Goal: Task Accomplishment & Management: Manage account settings

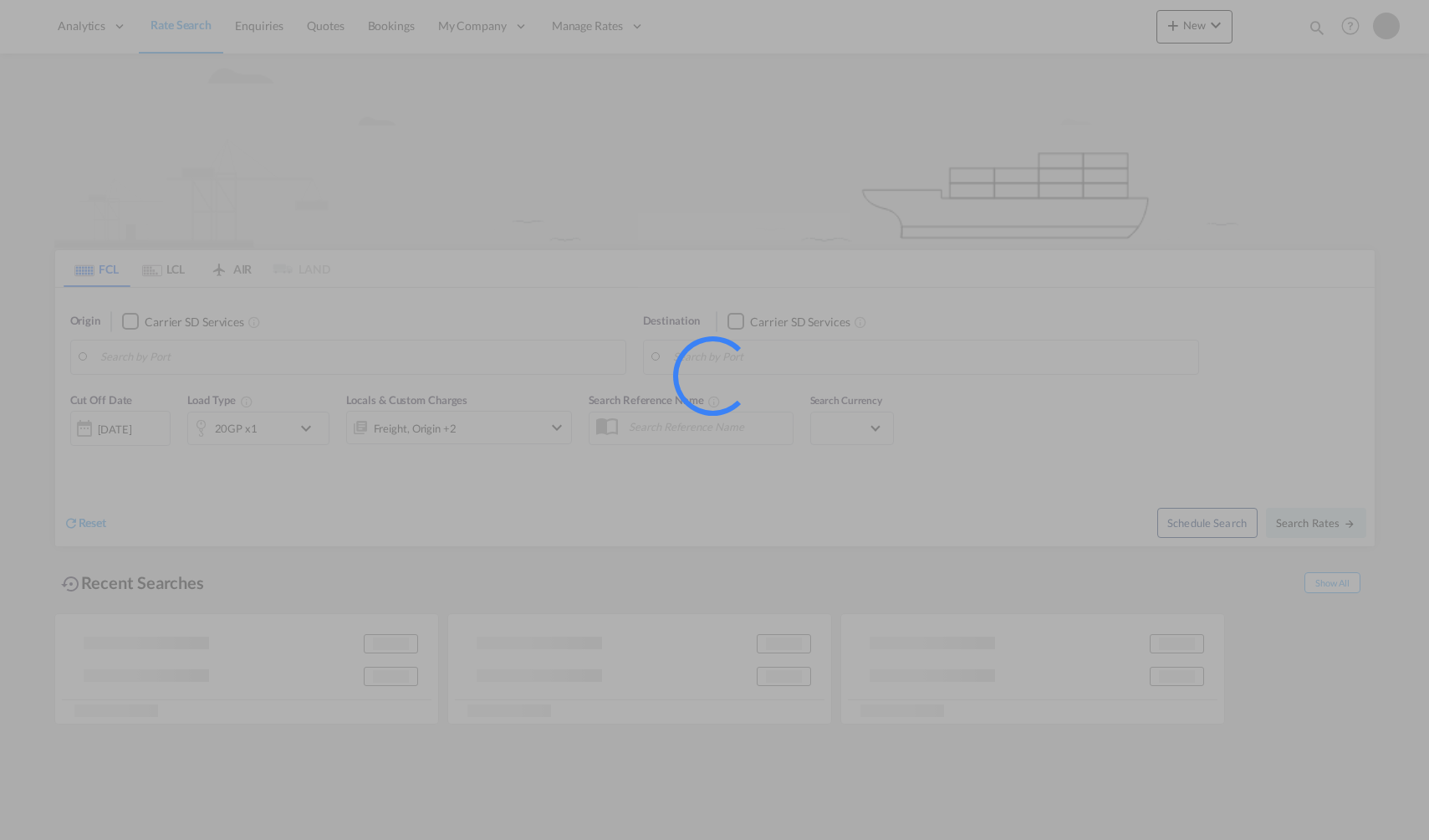
click at [800, 195] on div at bounding box center [714, 420] width 1429 height 840
click at [54, 271] on div at bounding box center [714, 420] width 1429 height 840
click at [63, 259] on div at bounding box center [714, 420] width 1429 height 840
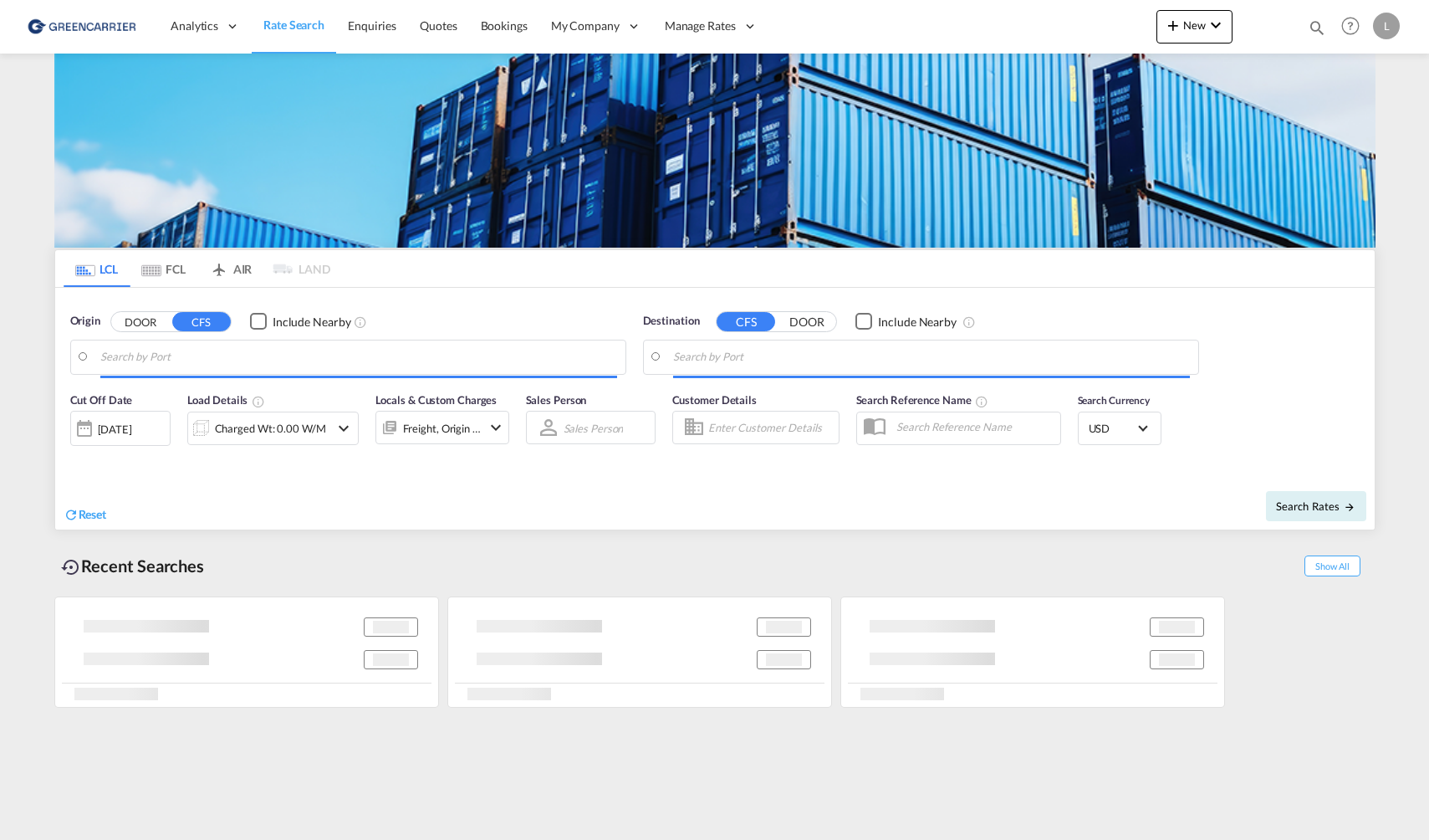
type input "Oslo, NOOSL"
type input "Nelson, NZNSN"
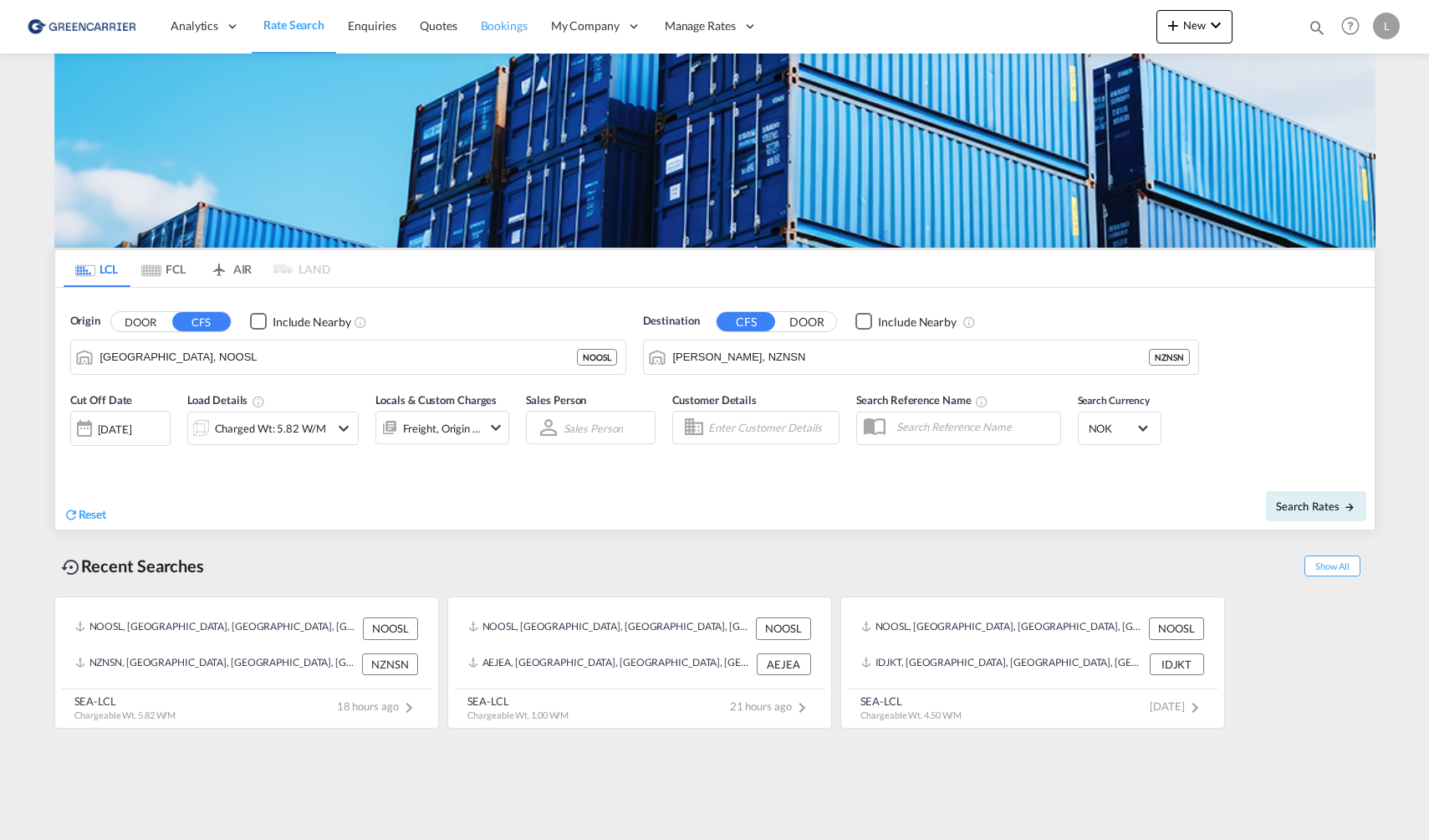
click at [501, 20] on span "Bookings" at bounding box center [505, 25] width 47 height 15
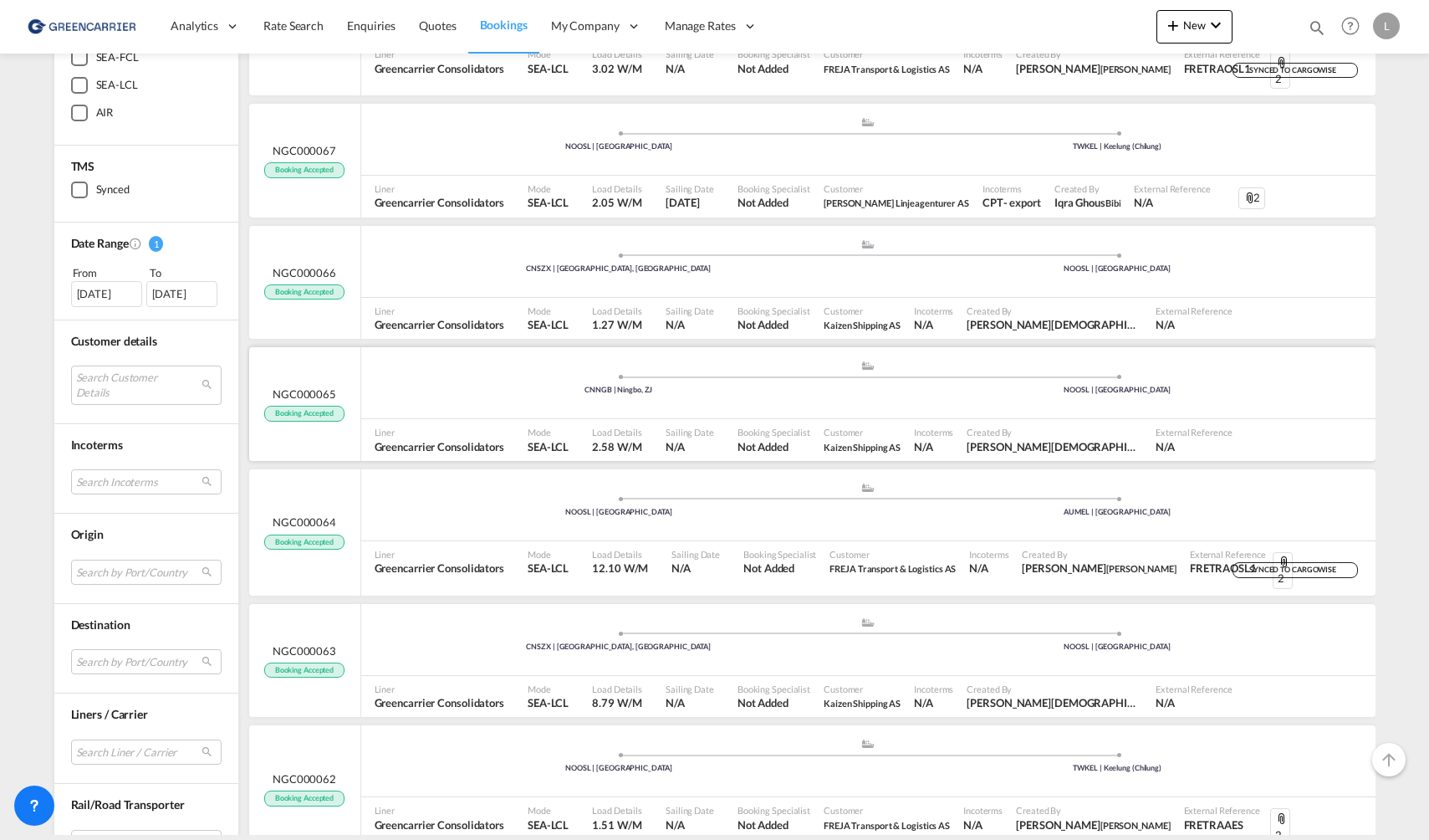
scroll to position [168, 0]
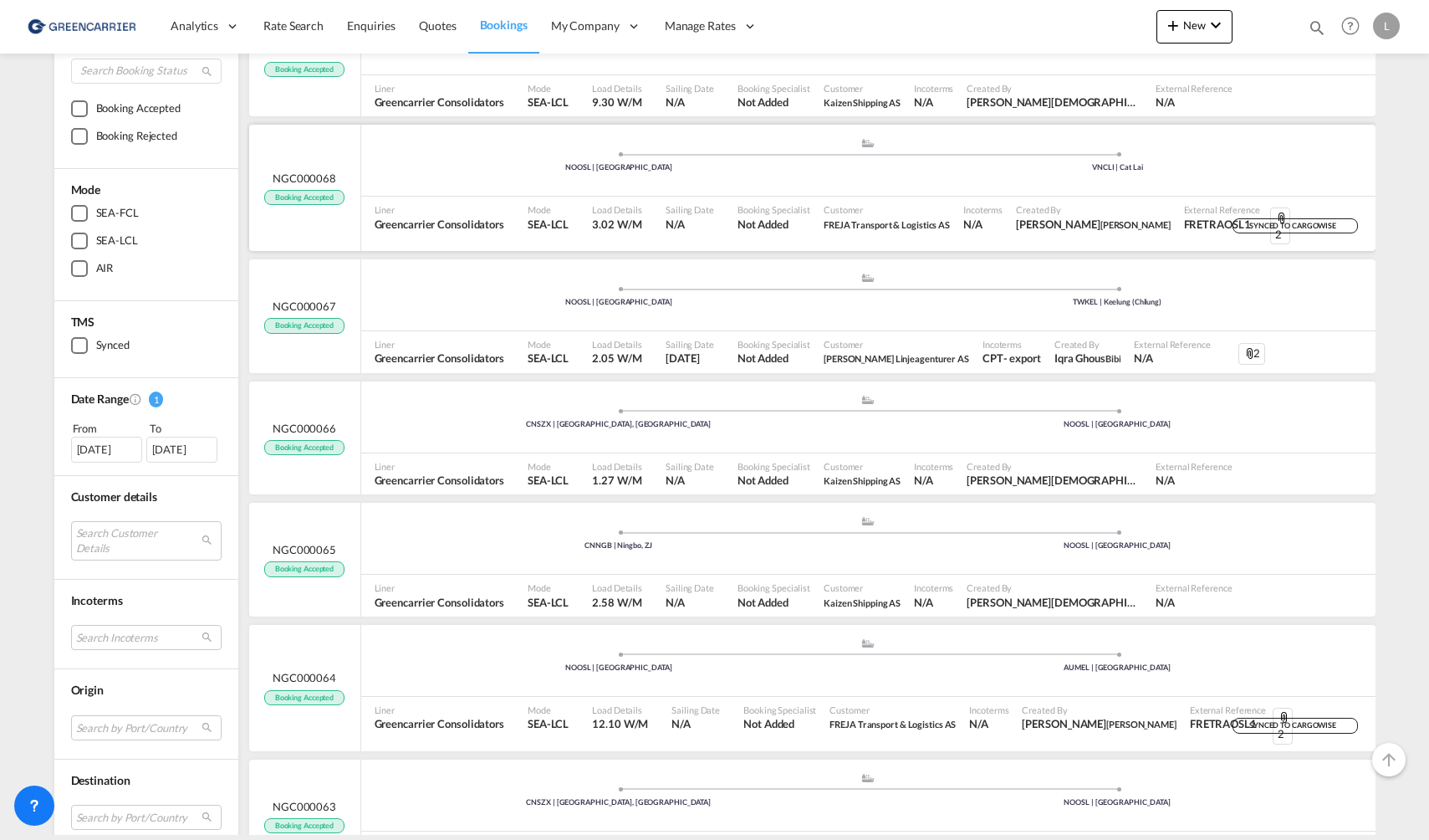
click at [1276, 221] on span "SYNCED TO CARGOWISE" at bounding box center [1295, 228] width 91 height 16
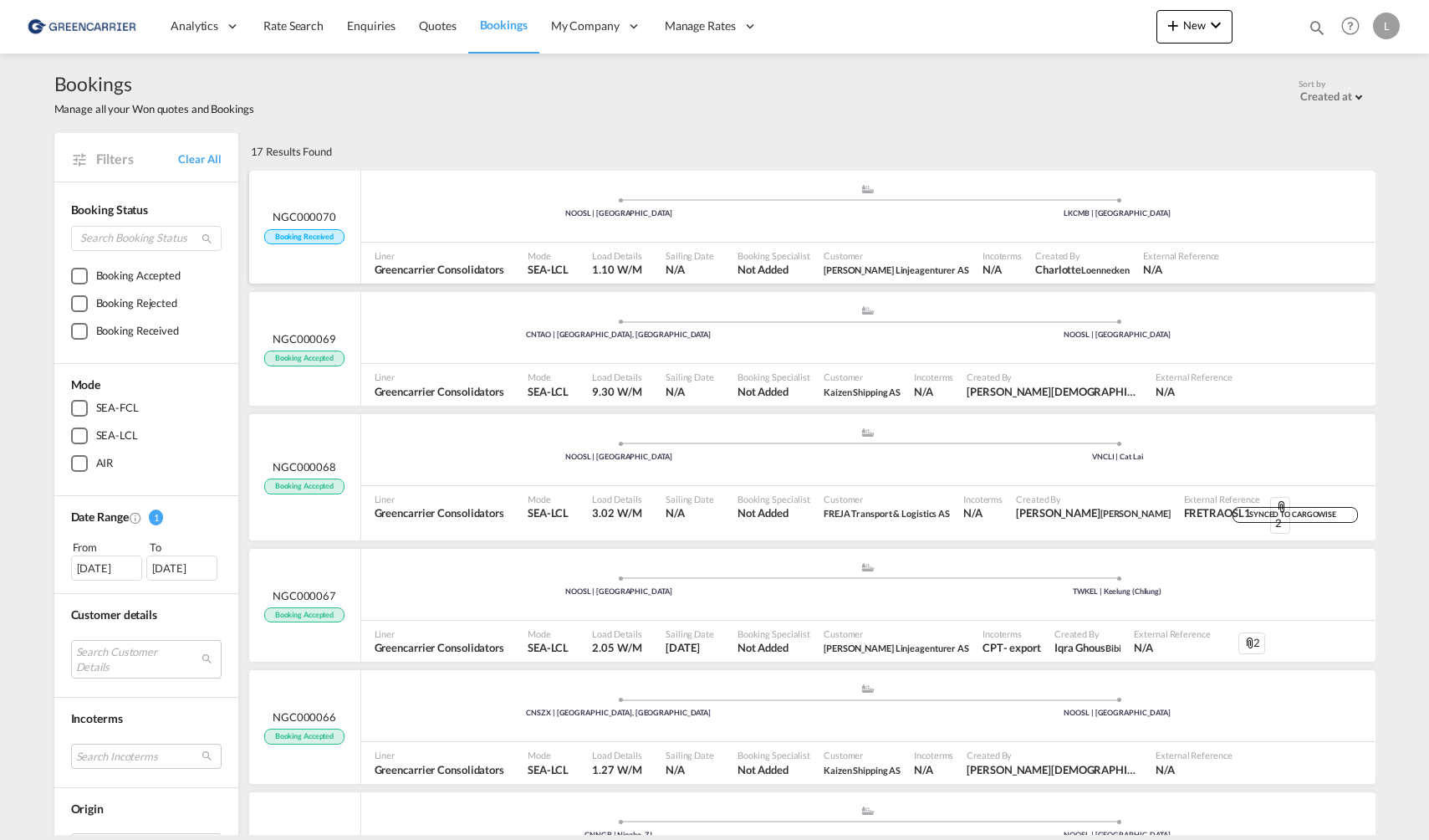
click at [473, 215] on div "NOOSL | [GEOGRAPHIC_DATA]" at bounding box center [618, 213] width 499 height 11
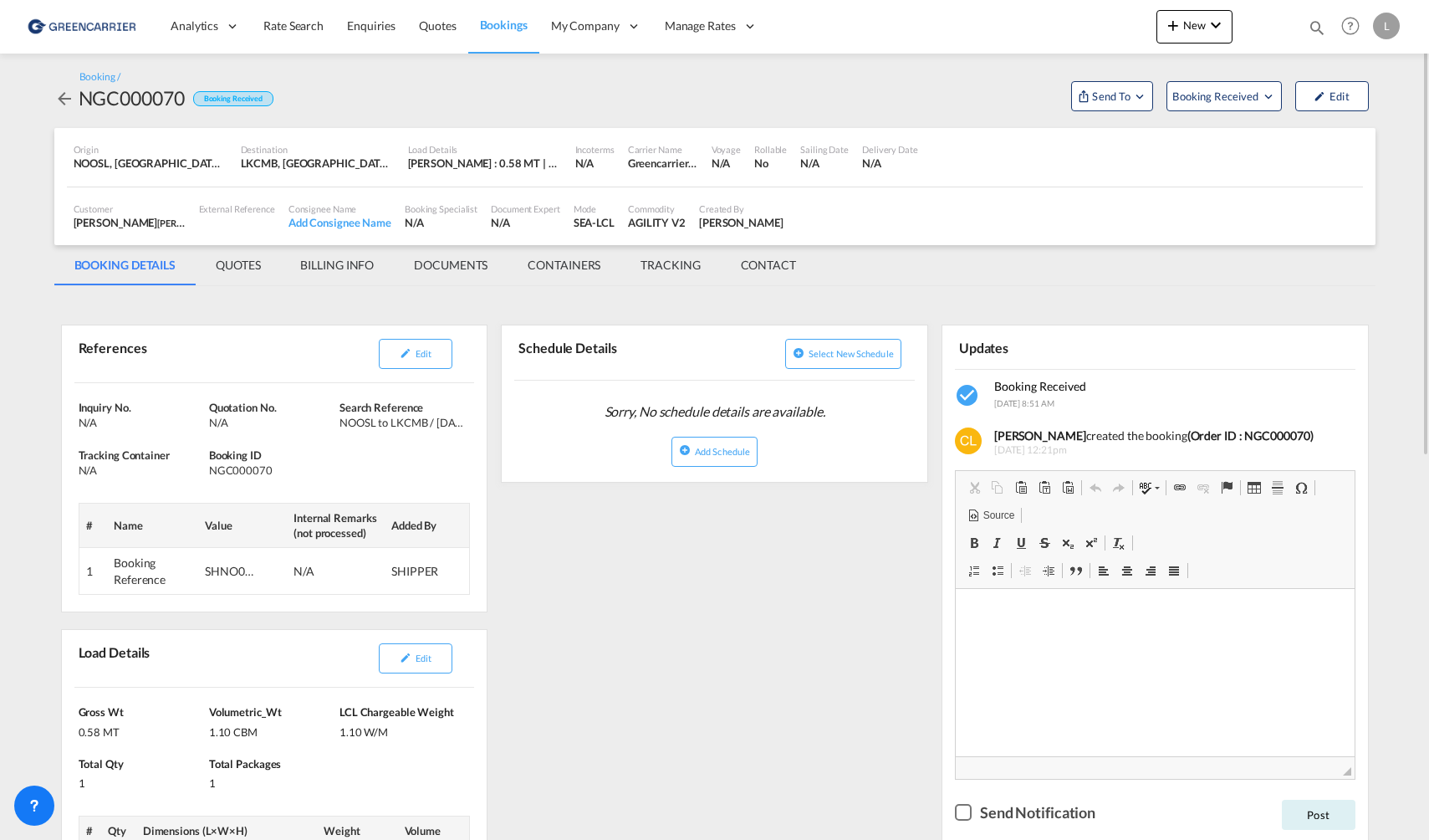
drag, startPoint x: 1297, startPoint y: 63, endPoint x: 1286, endPoint y: 77, distance: 17.8
click at [1143, 86] on button "Send To" at bounding box center [1112, 96] width 82 height 30
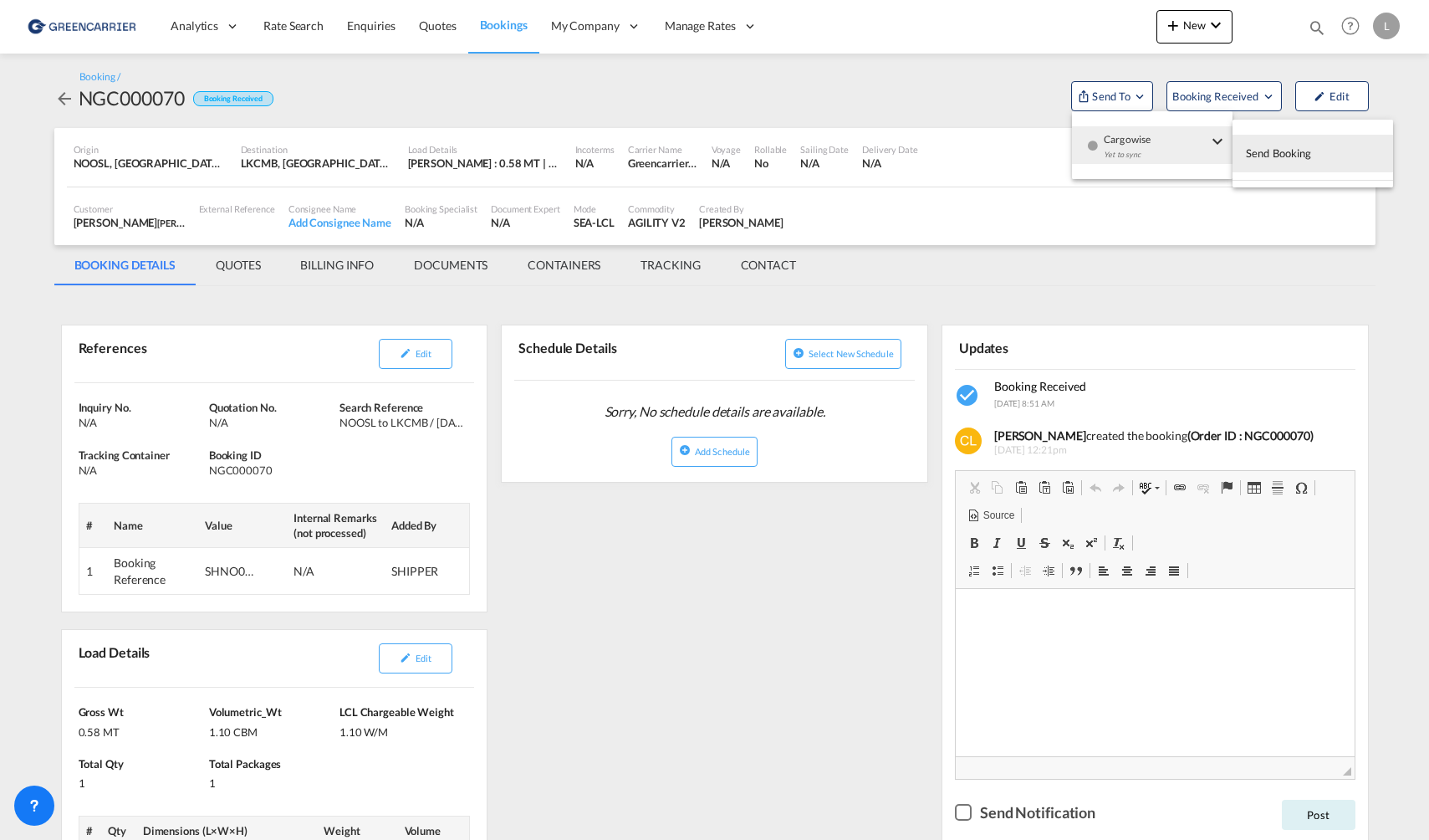
click at [345, 220] on md-backdrop at bounding box center [714, 420] width 1429 height 840
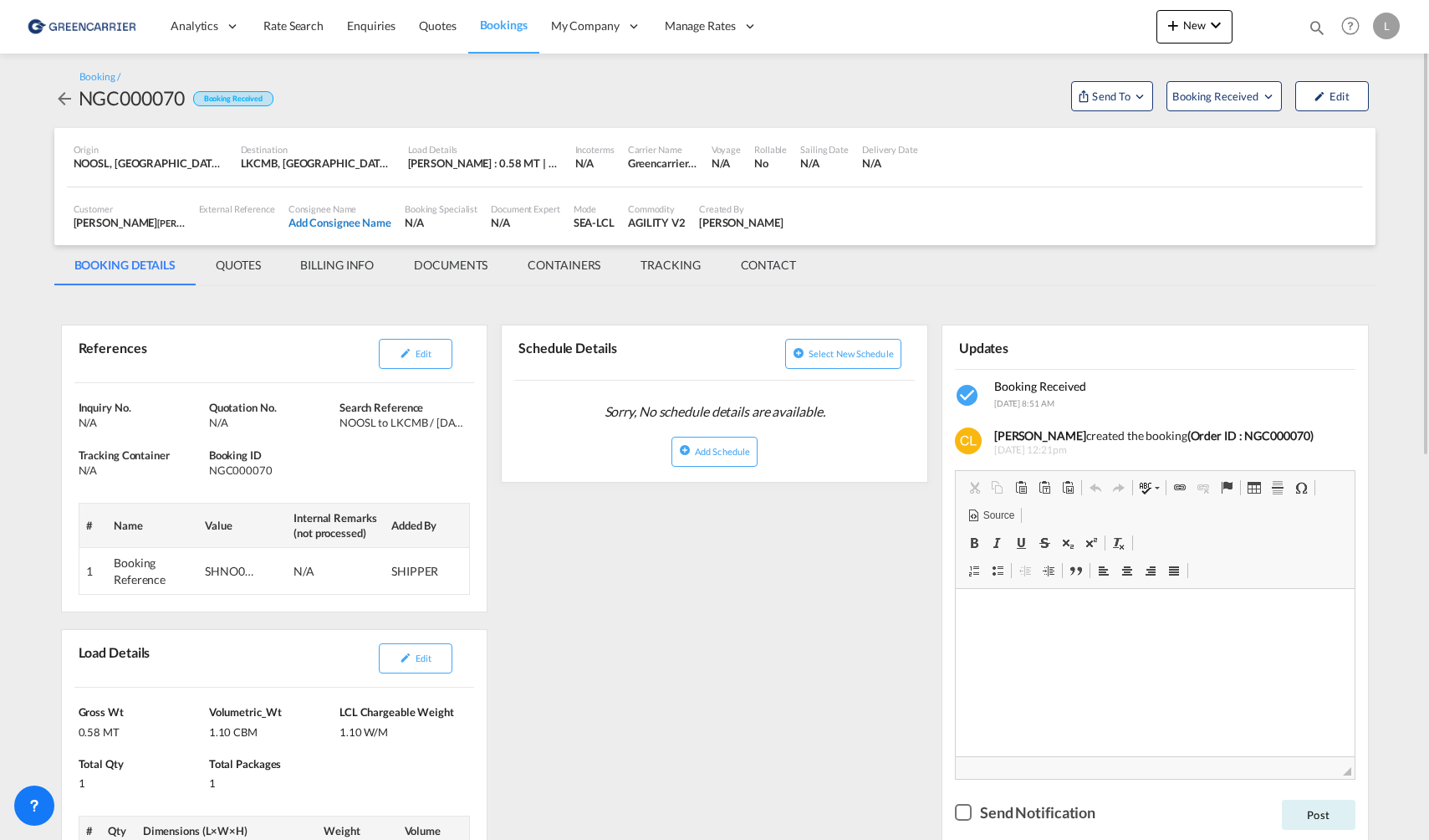
click at [328, 223] on div "Add Consignee Name" at bounding box center [339, 222] width 103 height 15
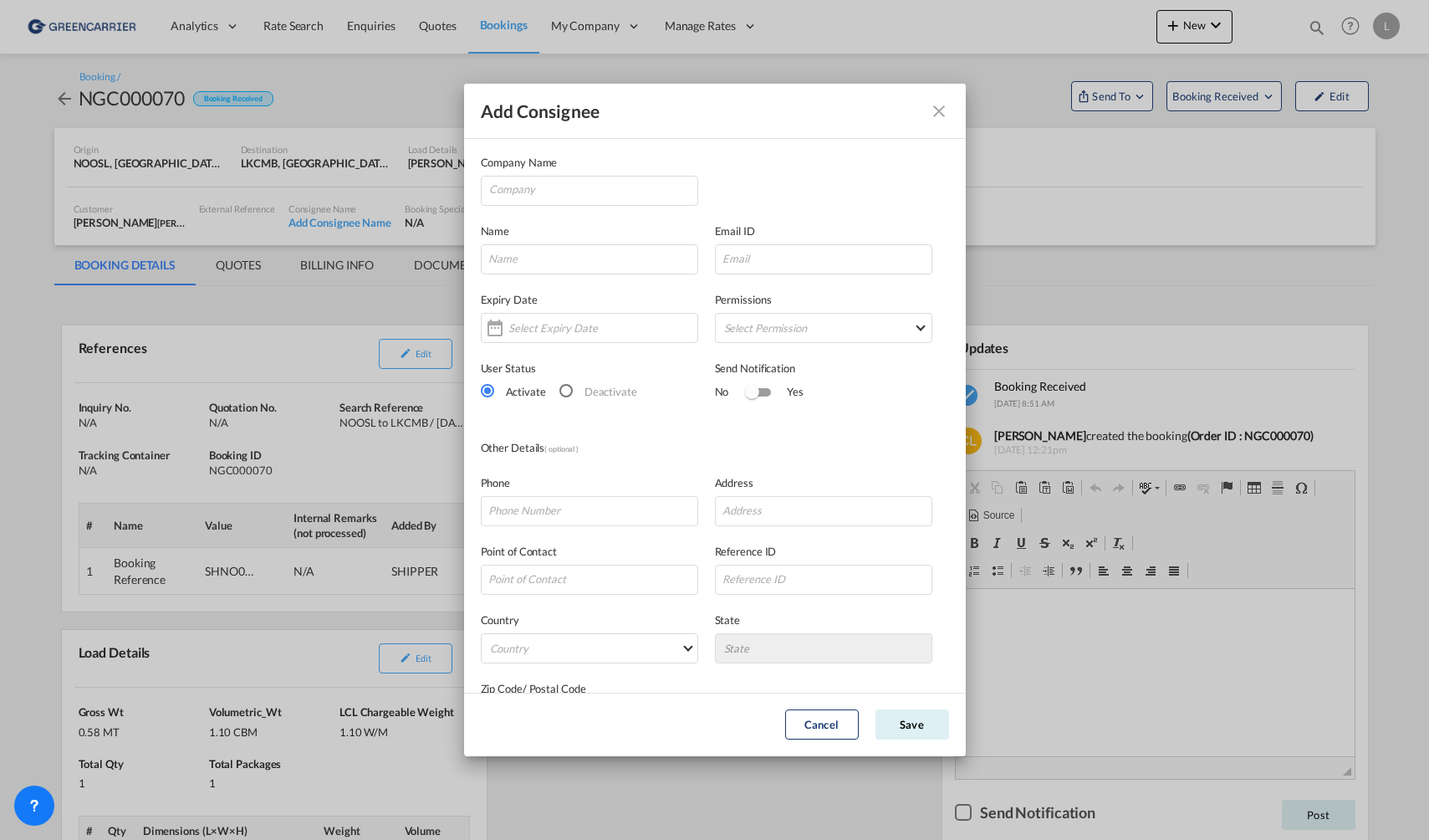
click at [935, 109] on md-icon "icon-close" at bounding box center [939, 111] width 20 height 20
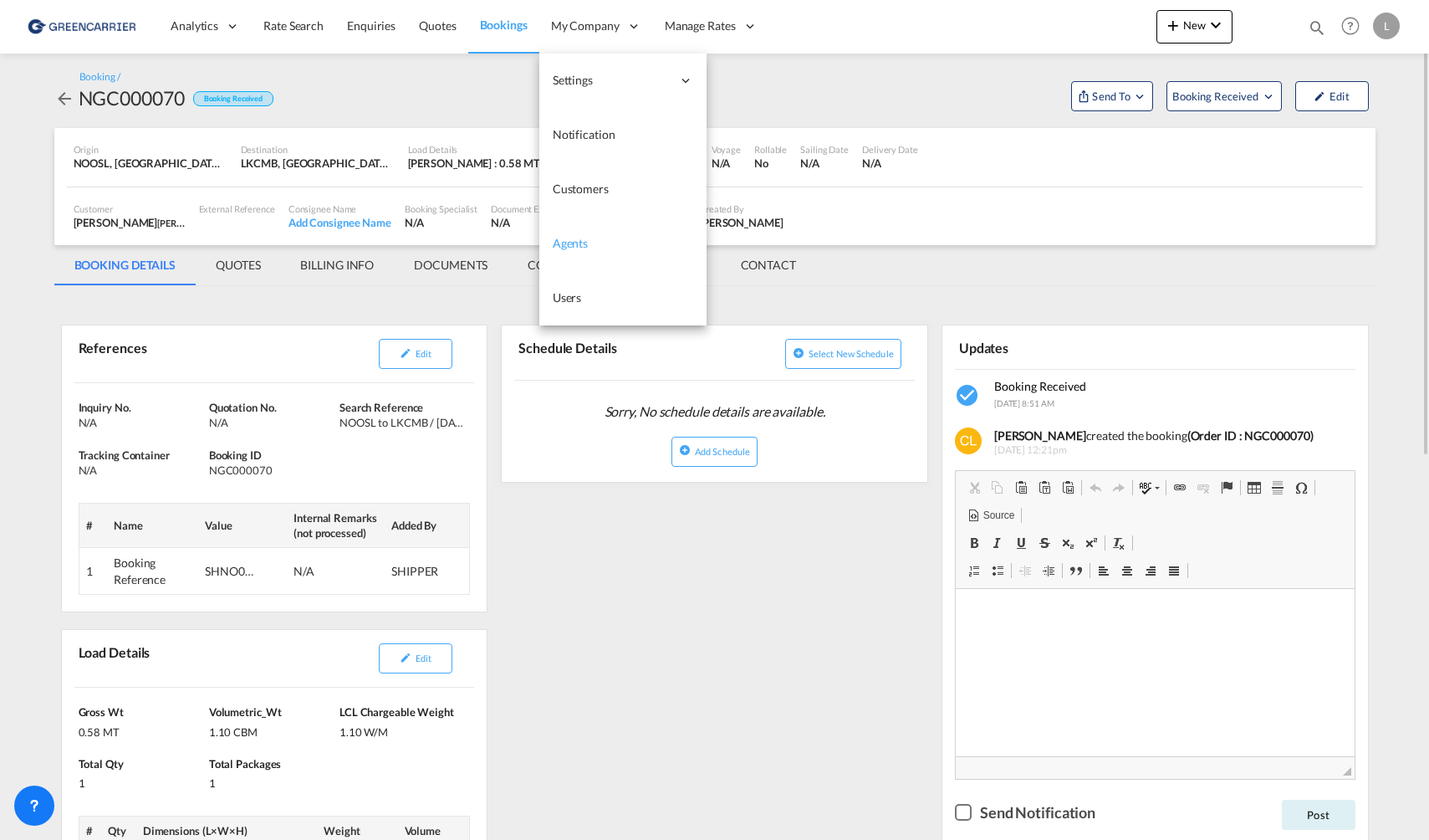
click at [611, 231] on link "Agents" at bounding box center [622, 243] width 168 height 54
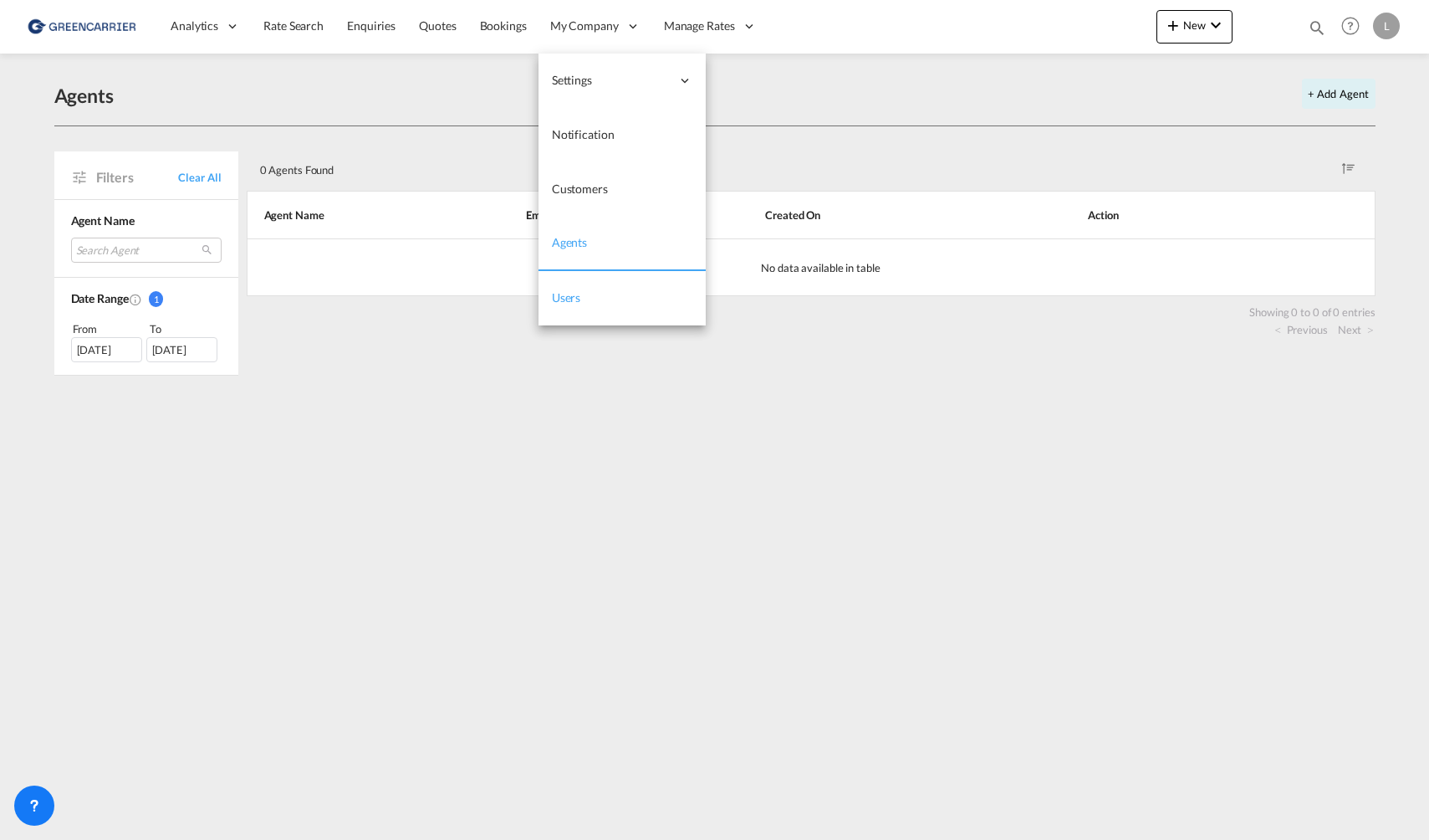
click at [599, 293] on link "Users" at bounding box center [622, 297] width 168 height 54
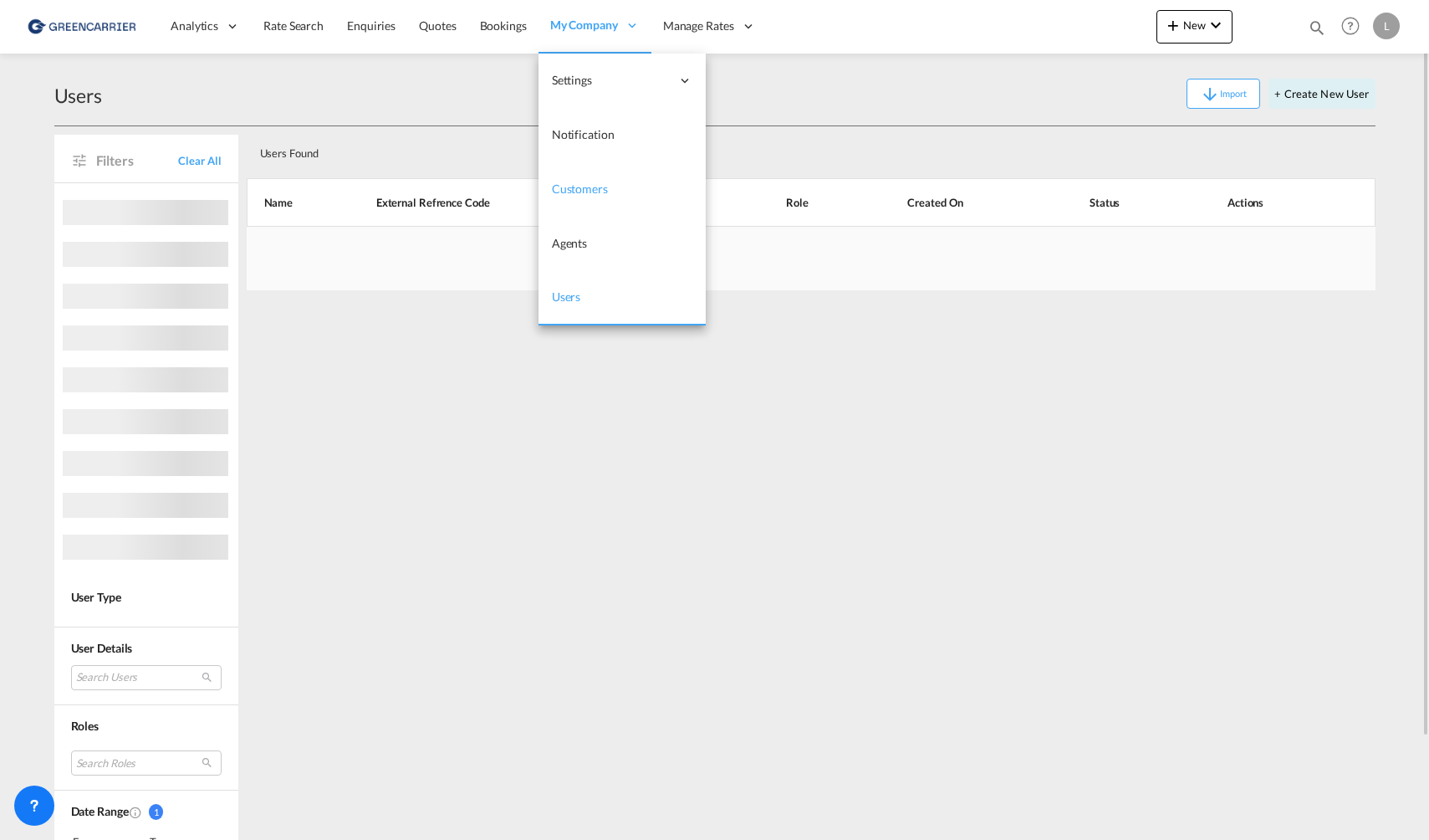
click at [588, 176] on link "Customers" at bounding box center [622, 189] width 168 height 54
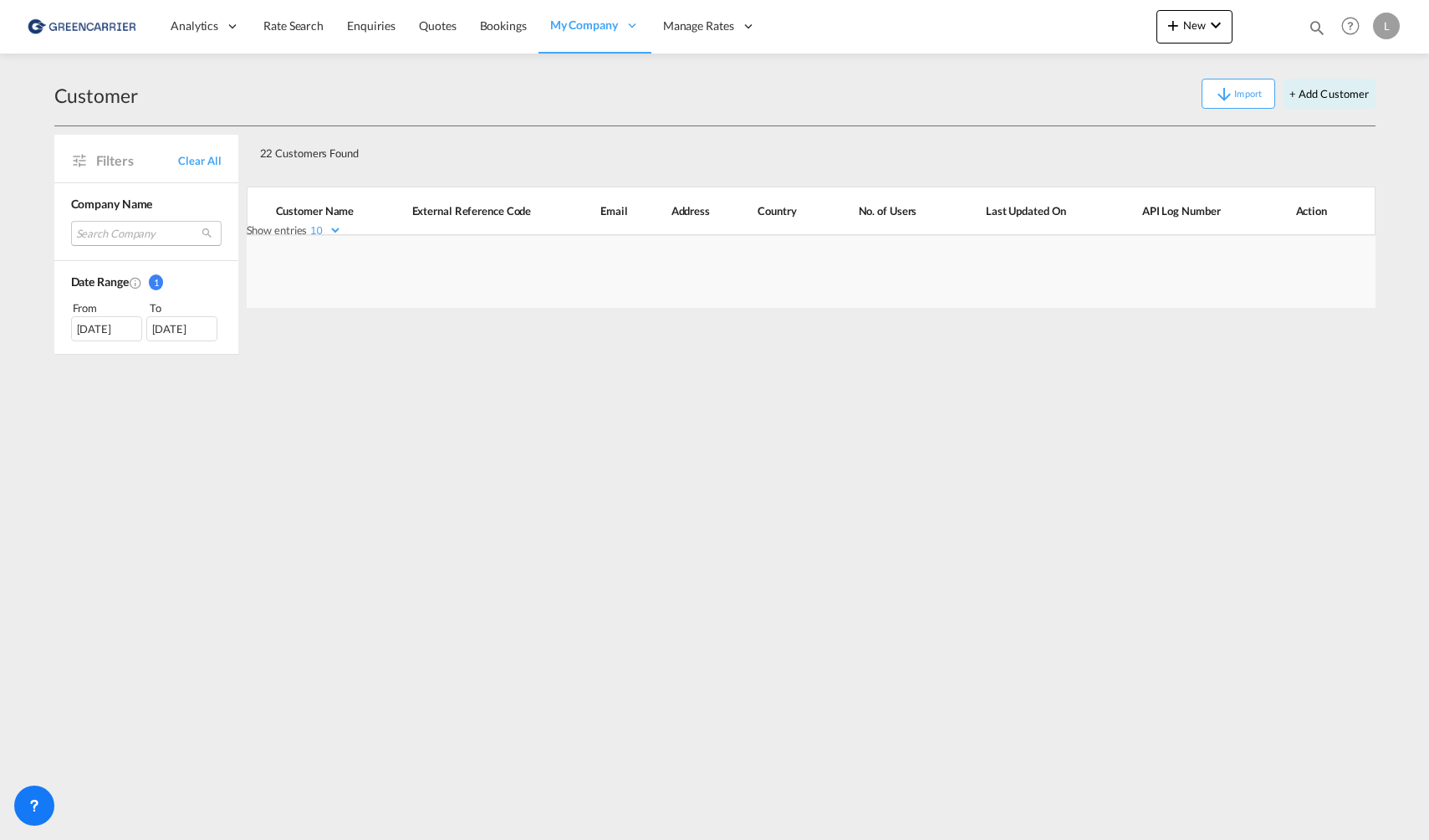
click at [163, 231] on md-select "Search Company [PERSON_NAME] holding as bring cargo as kaizen shipping as sg lo…" at bounding box center [147, 233] width 151 height 25
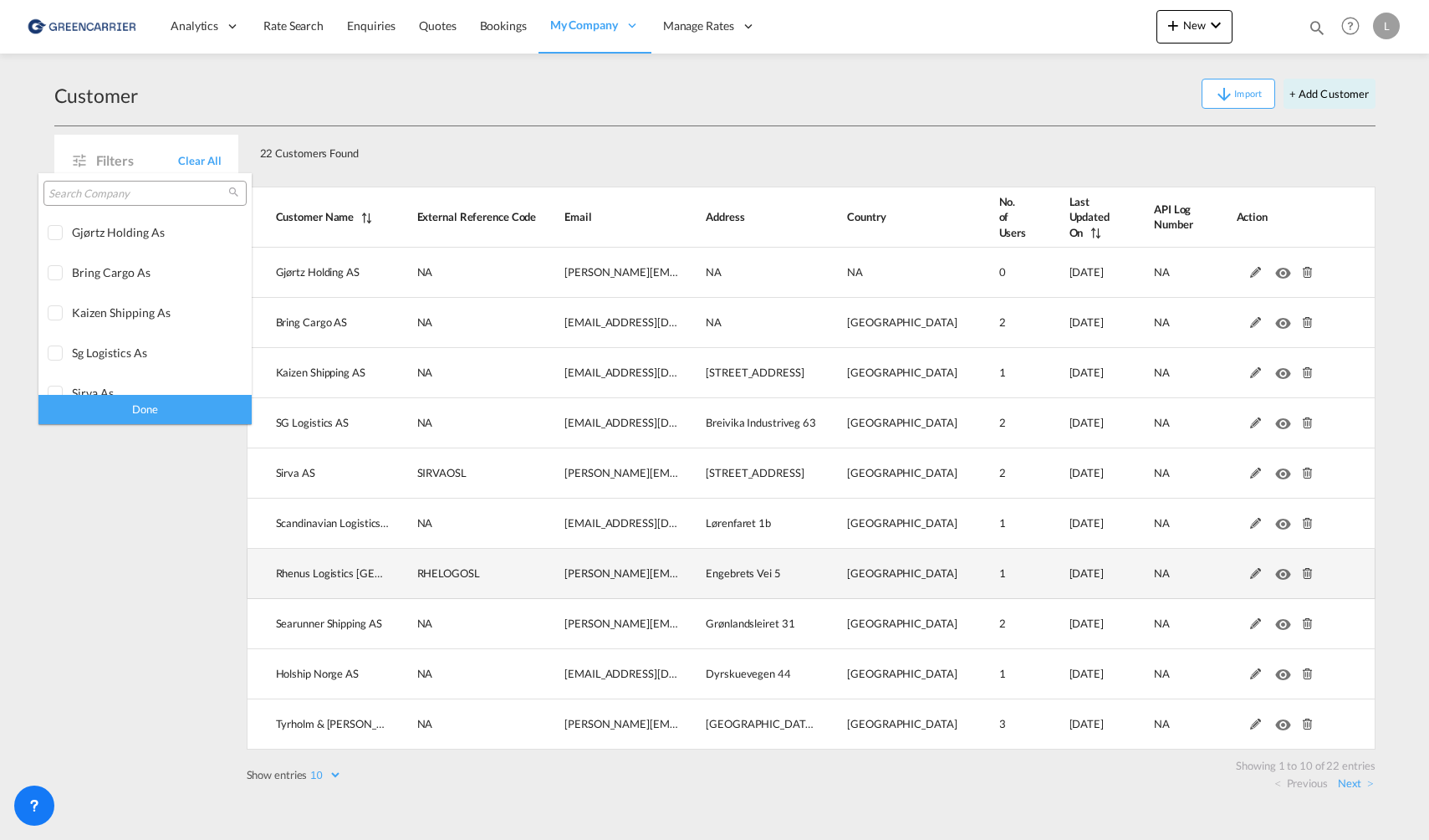
drag, startPoint x: 165, startPoint y: 586, endPoint x: 270, endPoint y: 581, distance: 105.1
click at [168, 585] on md-backdrop at bounding box center [714, 420] width 1429 height 840
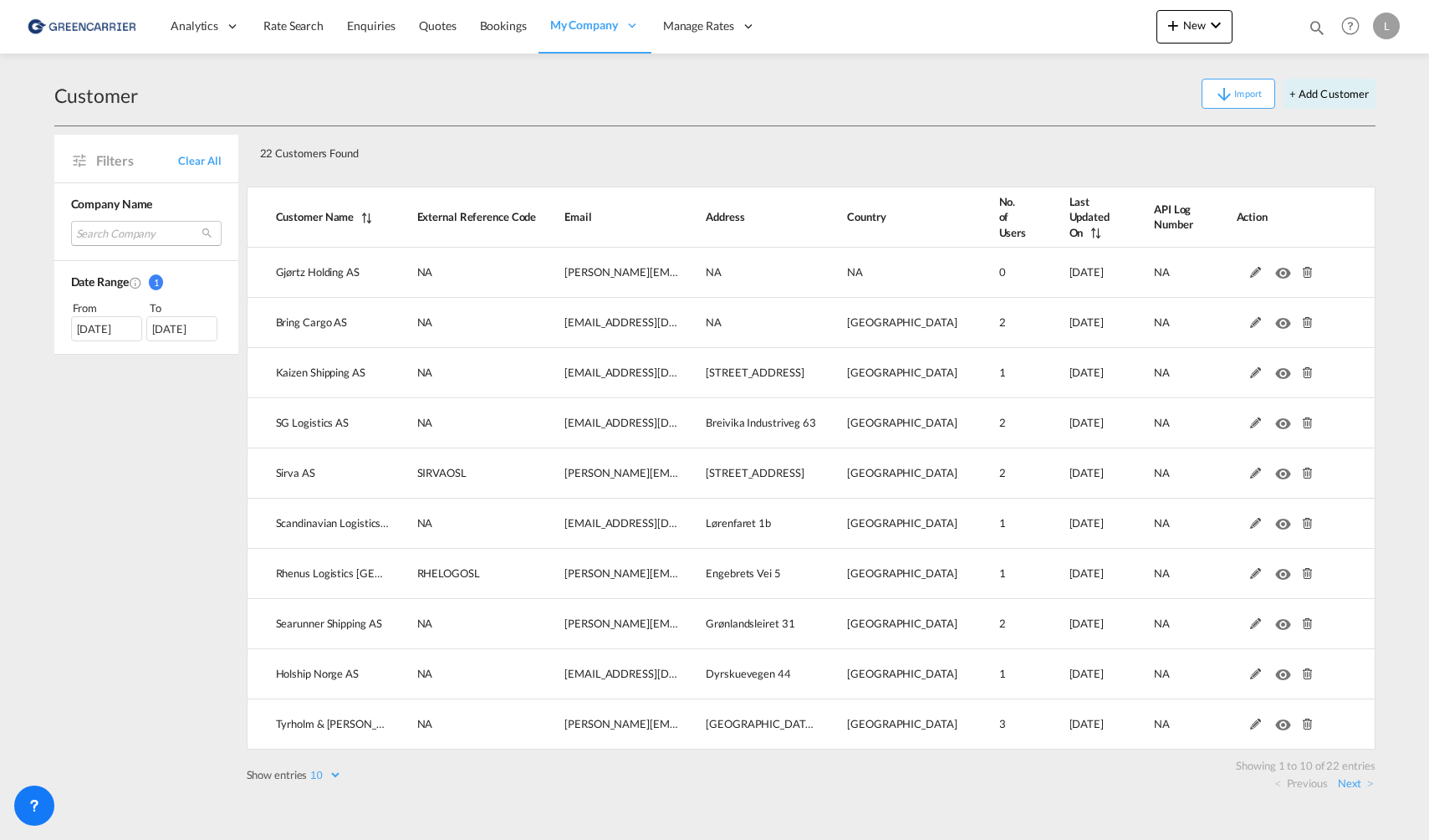
click at [139, 231] on md-select "Search Company" at bounding box center [147, 233] width 151 height 25
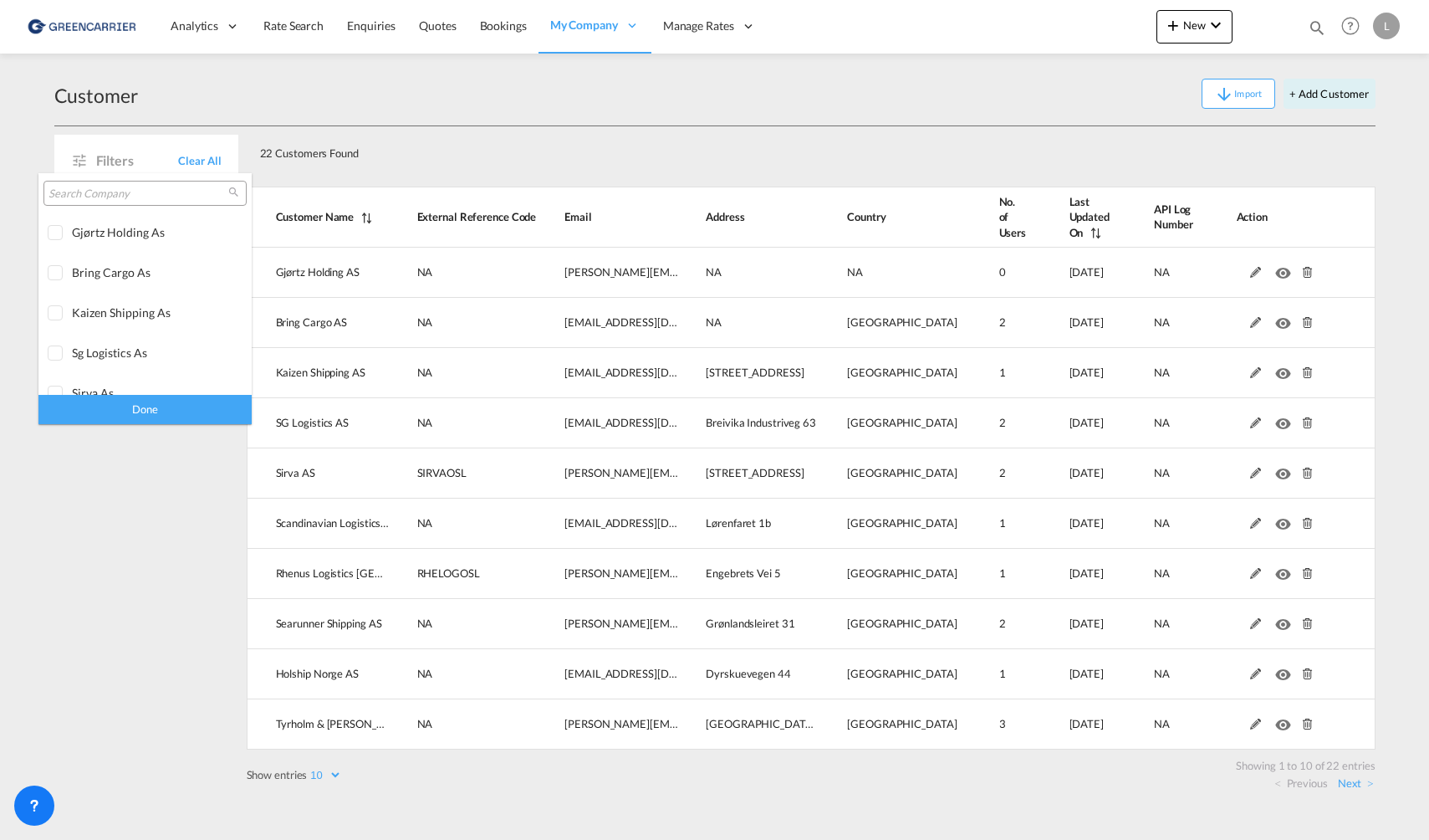
click at [120, 197] on input "search" at bounding box center [137, 193] width 179 height 15
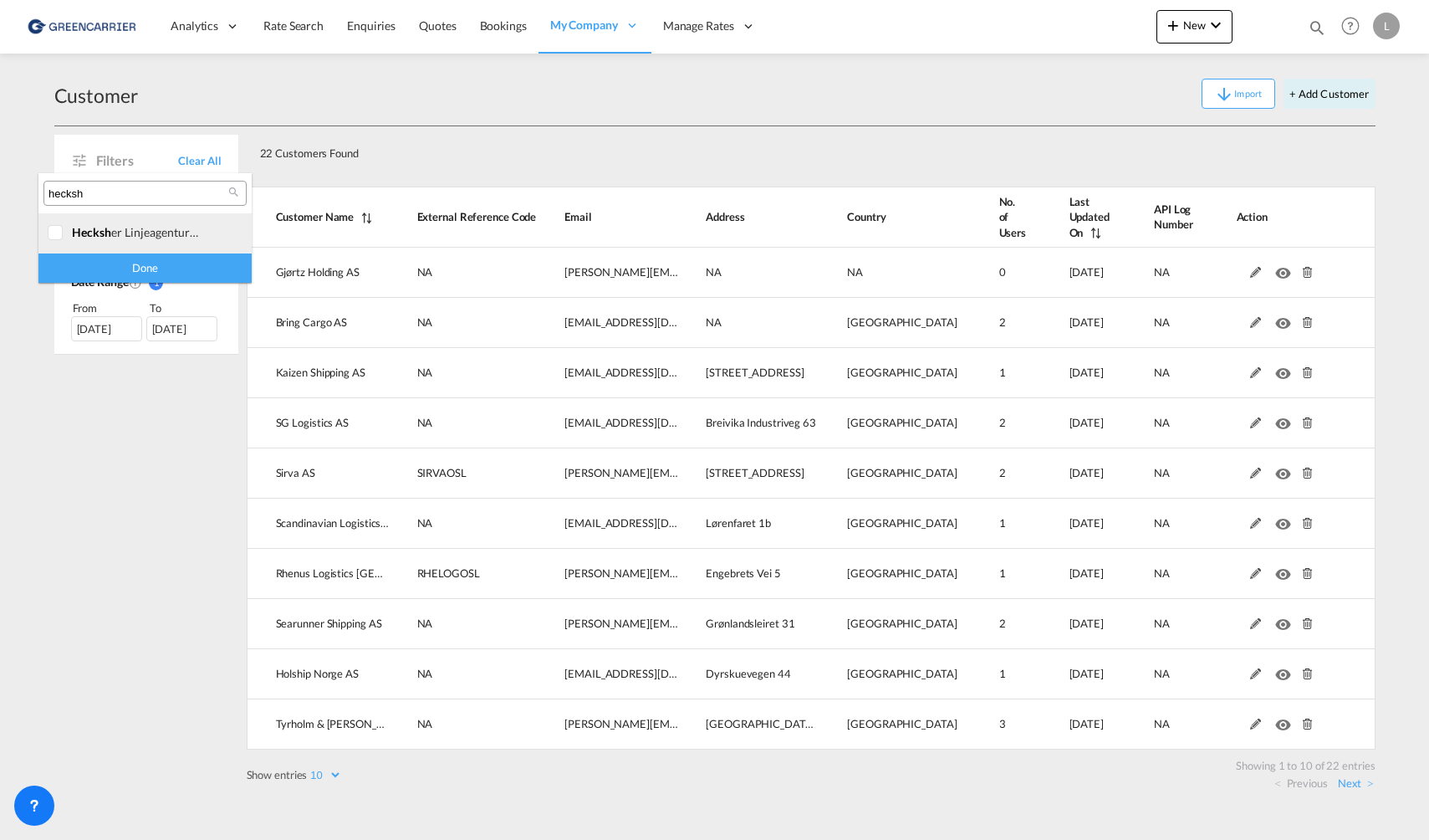
type input "hecksh"
click at [127, 235] on div "hecksh er linjeagenturer as" at bounding box center [137, 232] width 131 height 15
click at [140, 263] on div "Done" at bounding box center [145, 269] width 214 height 29
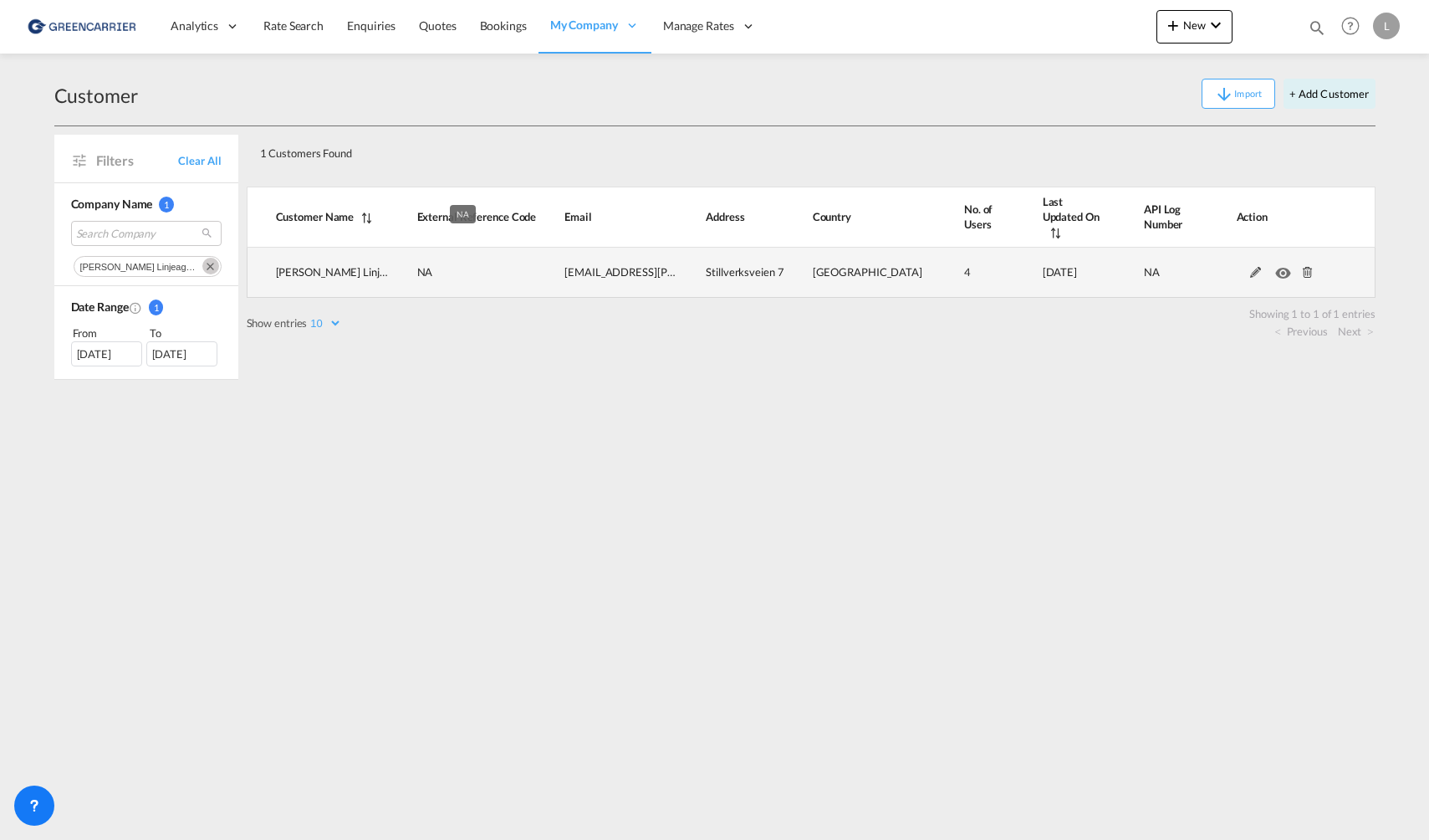
click at [511, 269] on td "NA" at bounding box center [463, 272] width 148 height 50
click at [1261, 267] on md-icon at bounding box center [1257, 272] width 22 height 12
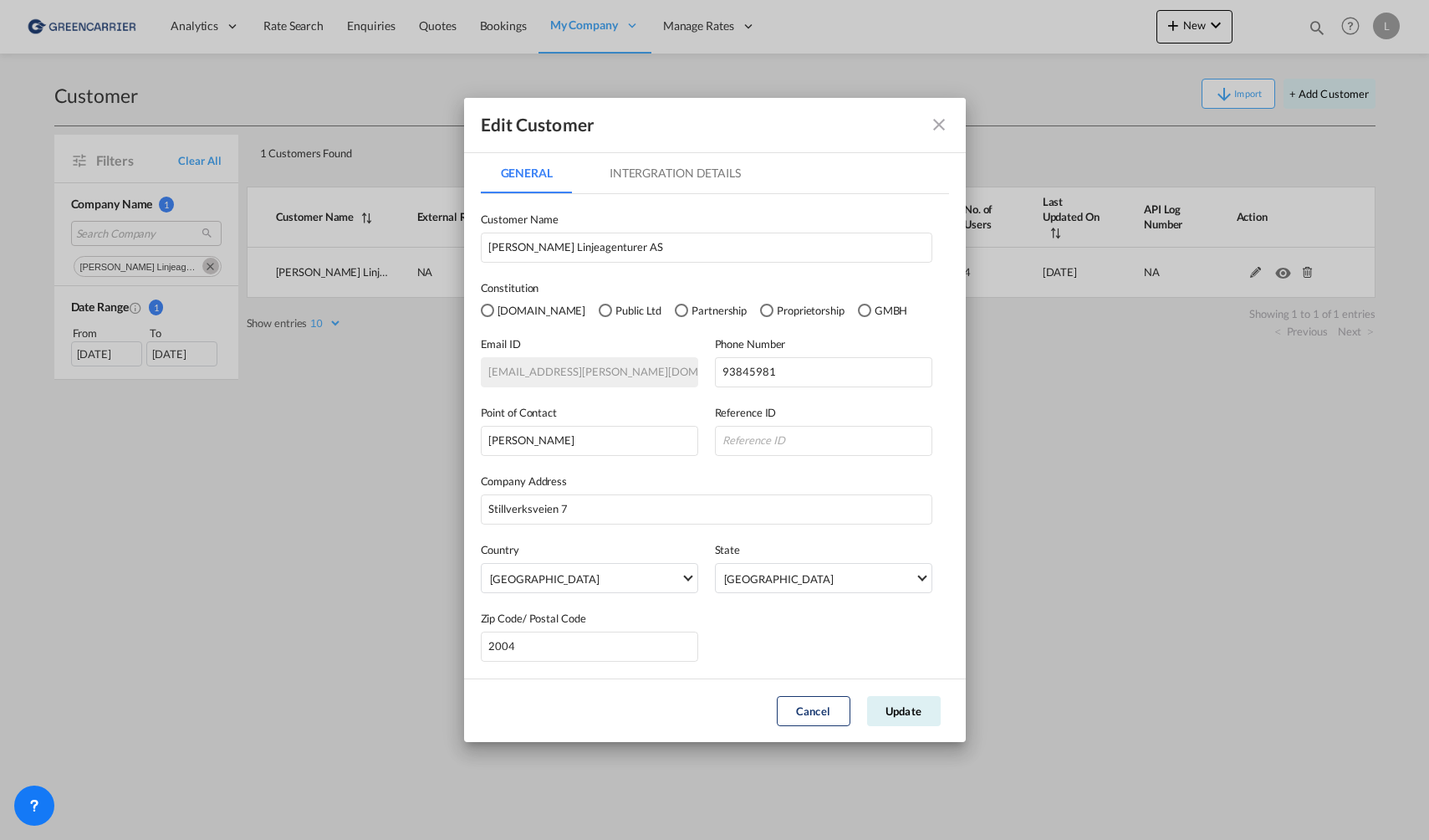
click at [693, 178] on md-tab-item "Intergration Details" at bounding box center [675, 173] width 172 height 40
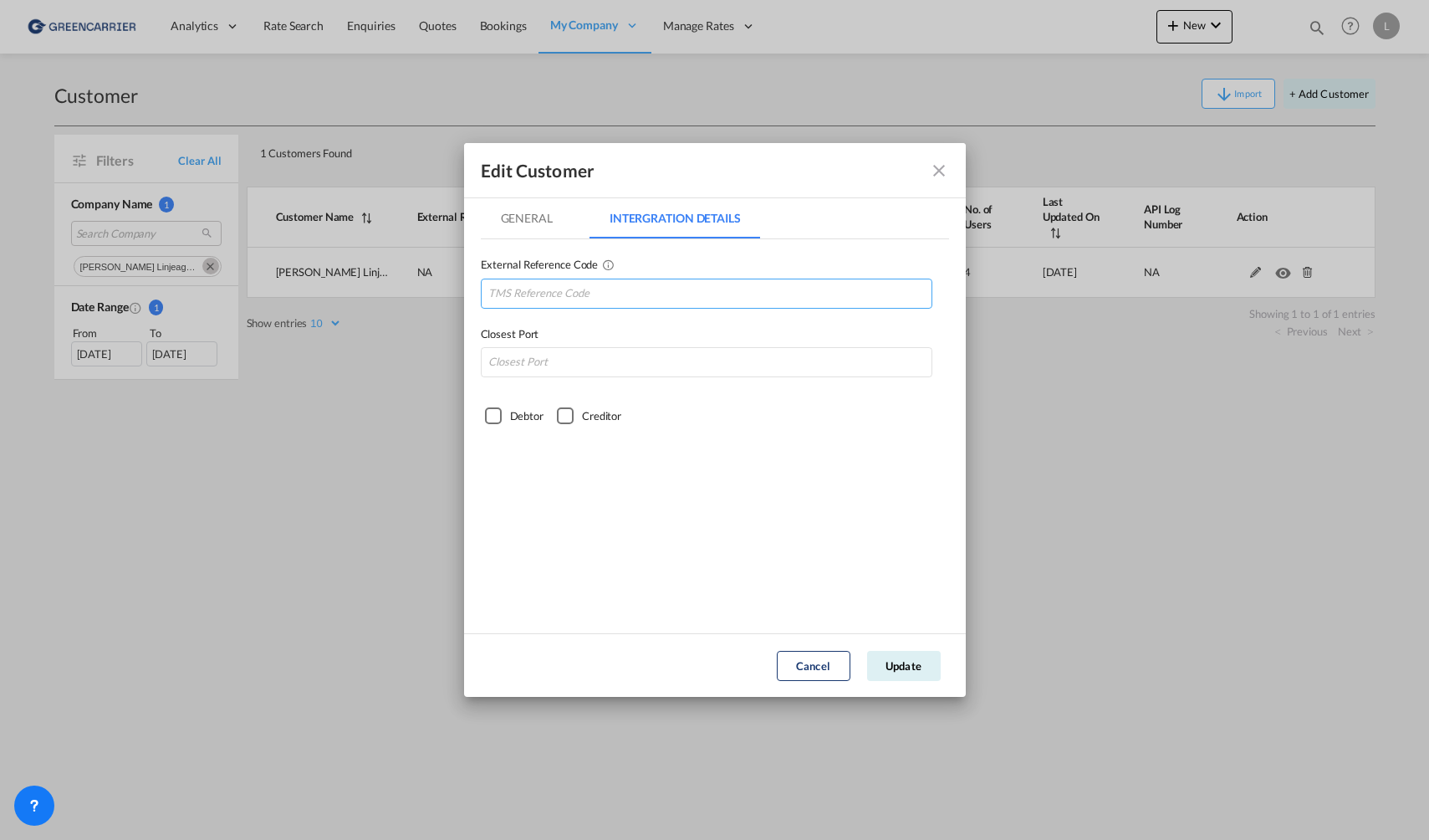
click at [641, 300] on input "GeneralIntergration Details ..." at bounding box center [707, 293] width 452 height 30
type input "HECLINLST"
click at [910, 674] on button "Update" at bounding box center [904, 666] width 74 height 30
click at [524, 372] on input "GeneralIntergration Details ..." at bounding box center [707, 362] width 452 height 30
type input "NOOSL"
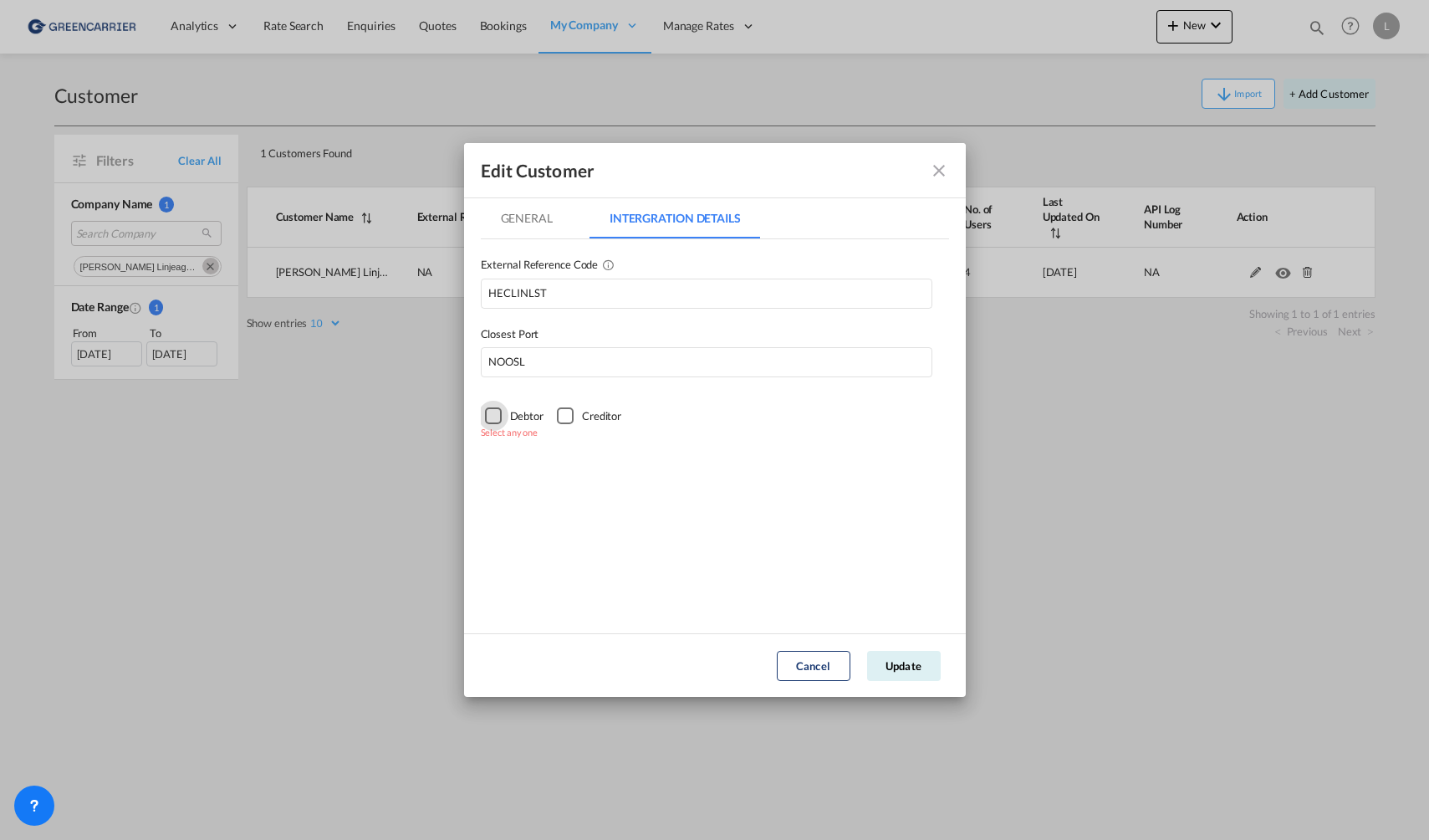
click at [500, 419] on div "Debtor" at bounding box center [493, 416] width 17 height 17
click at [892, 670] on button "Update" at bounding box center [904, 666] width 74 height 30
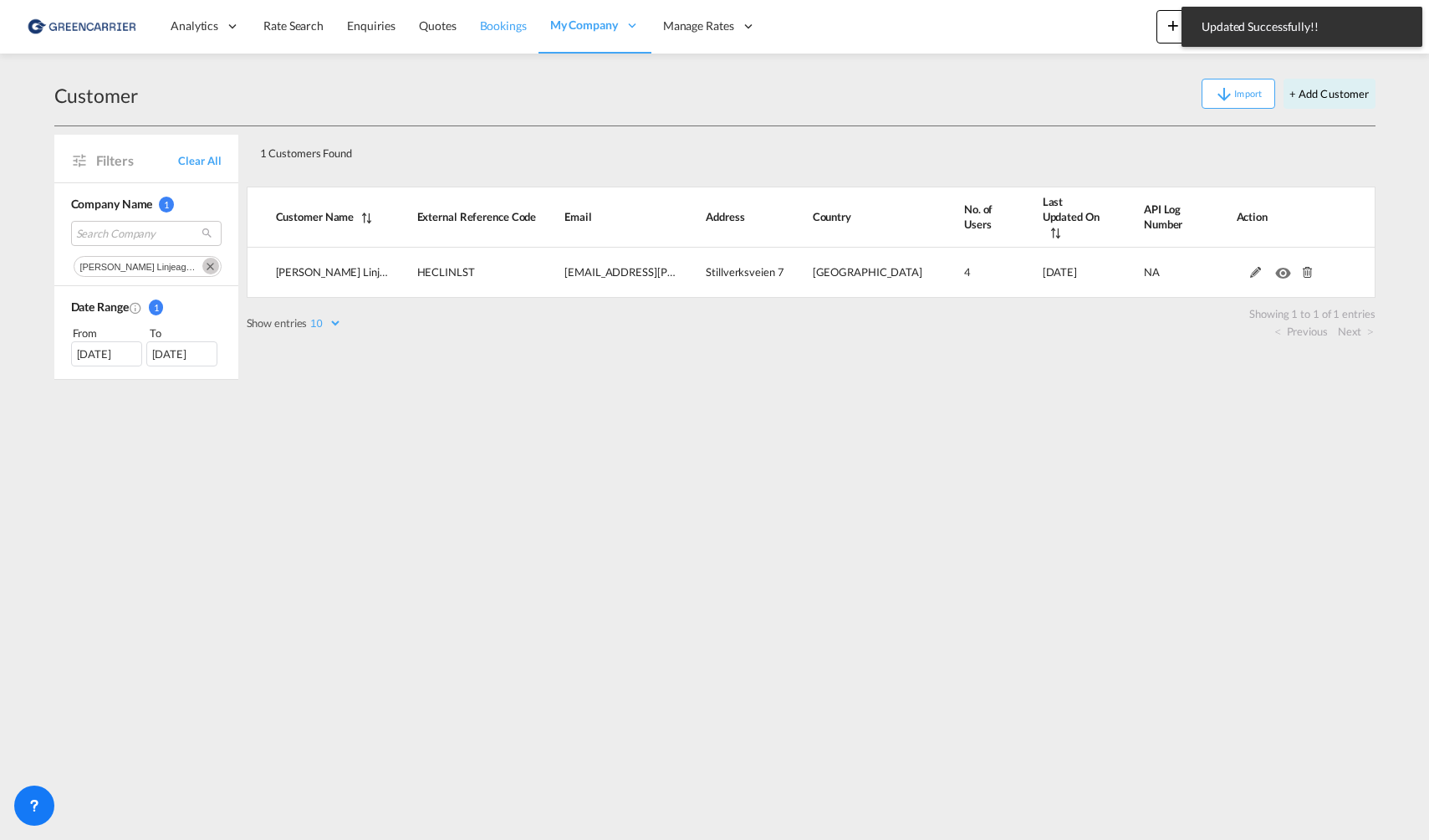
click at [497, 35] on link "Bookings" at bounding box center [504, 25] width 71 height 54
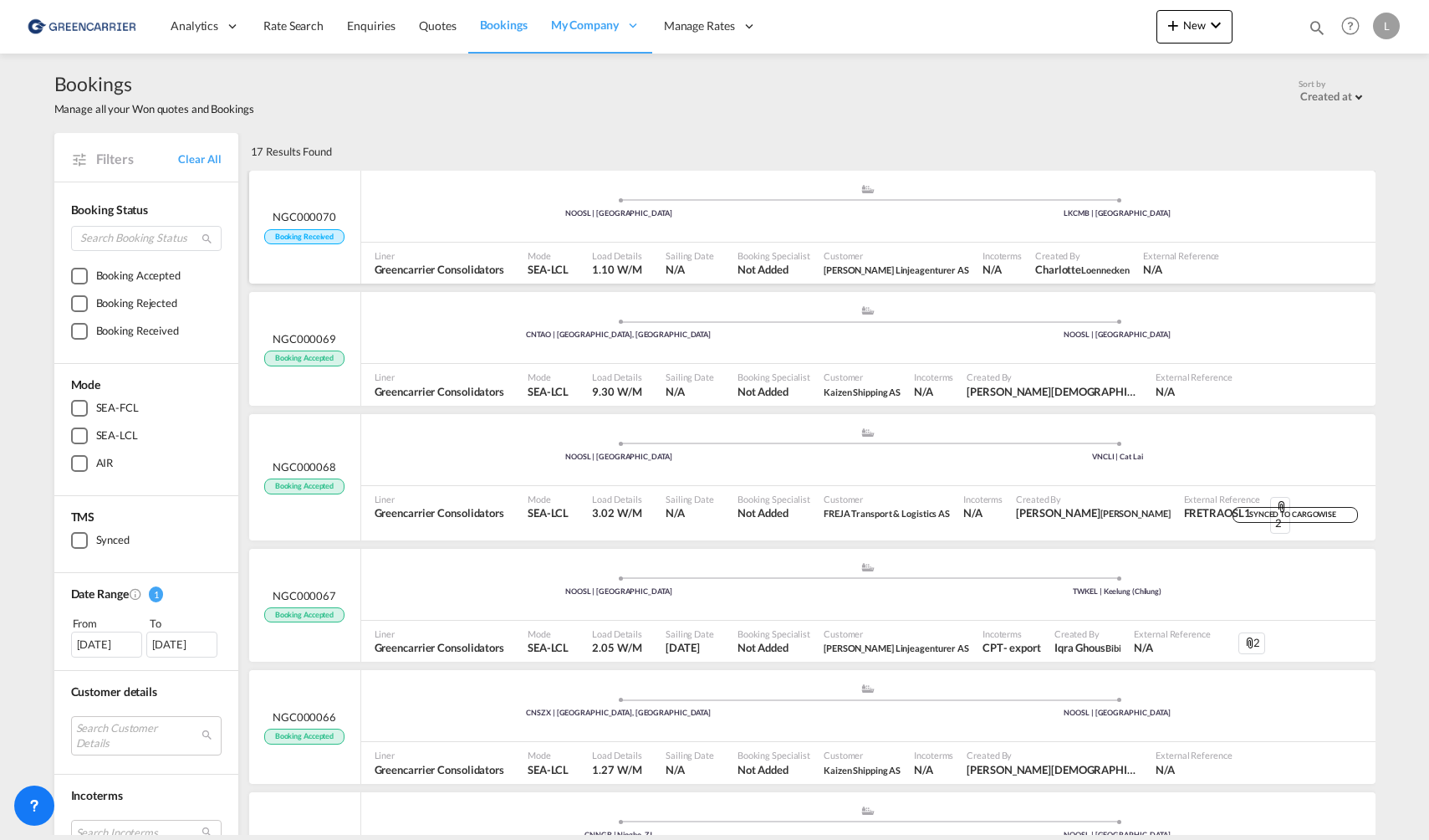
click at [374, 249] on span "Liner" at bounding box center [439, 255] width 129 height 13
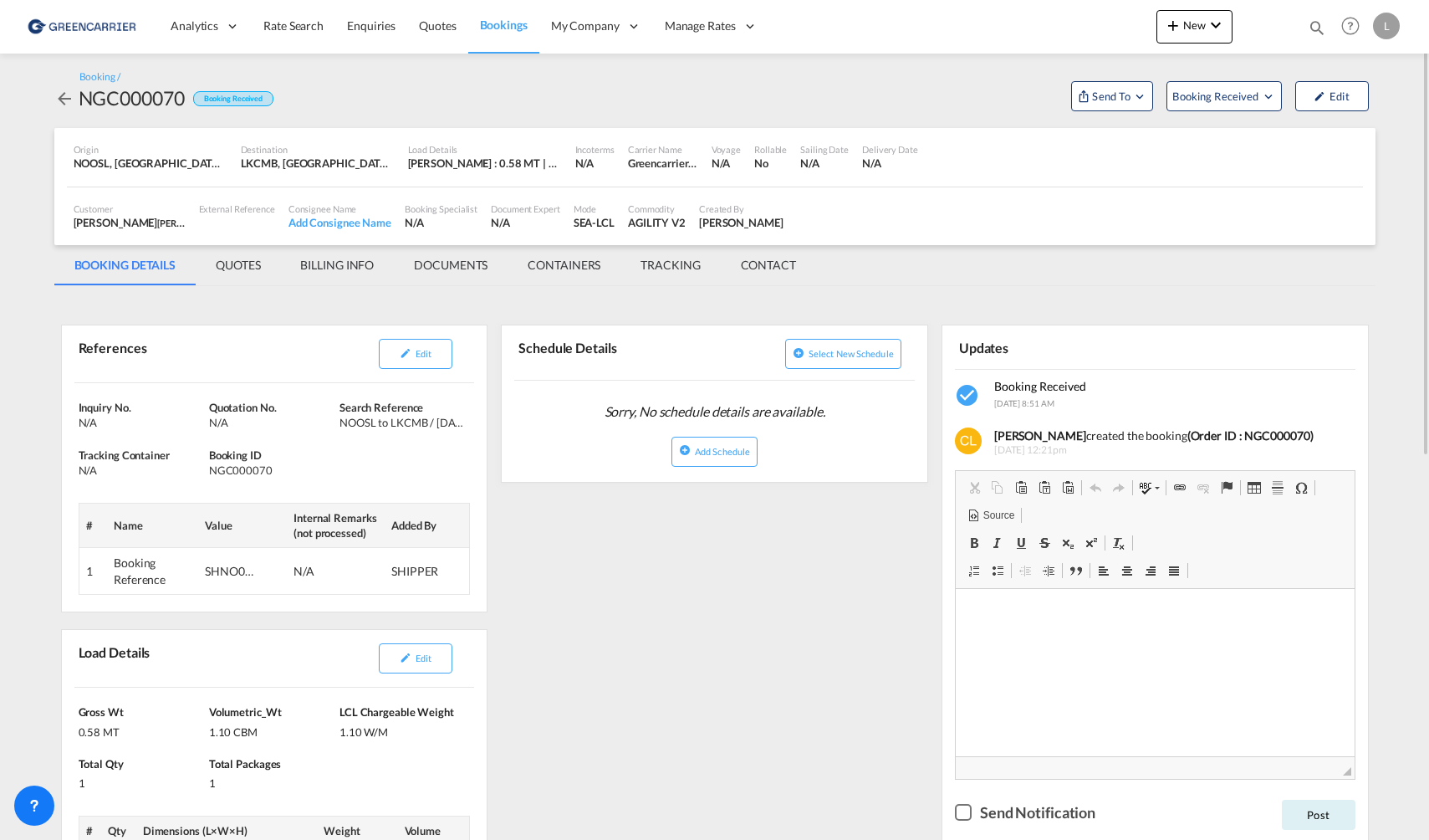
click at [230, 218] on div "External Reference" at bounding box center [236, 217] width 89 height 42
click at [1343, 100] on button "Edit" at bounding box center [1332, 96] width 74 height 30
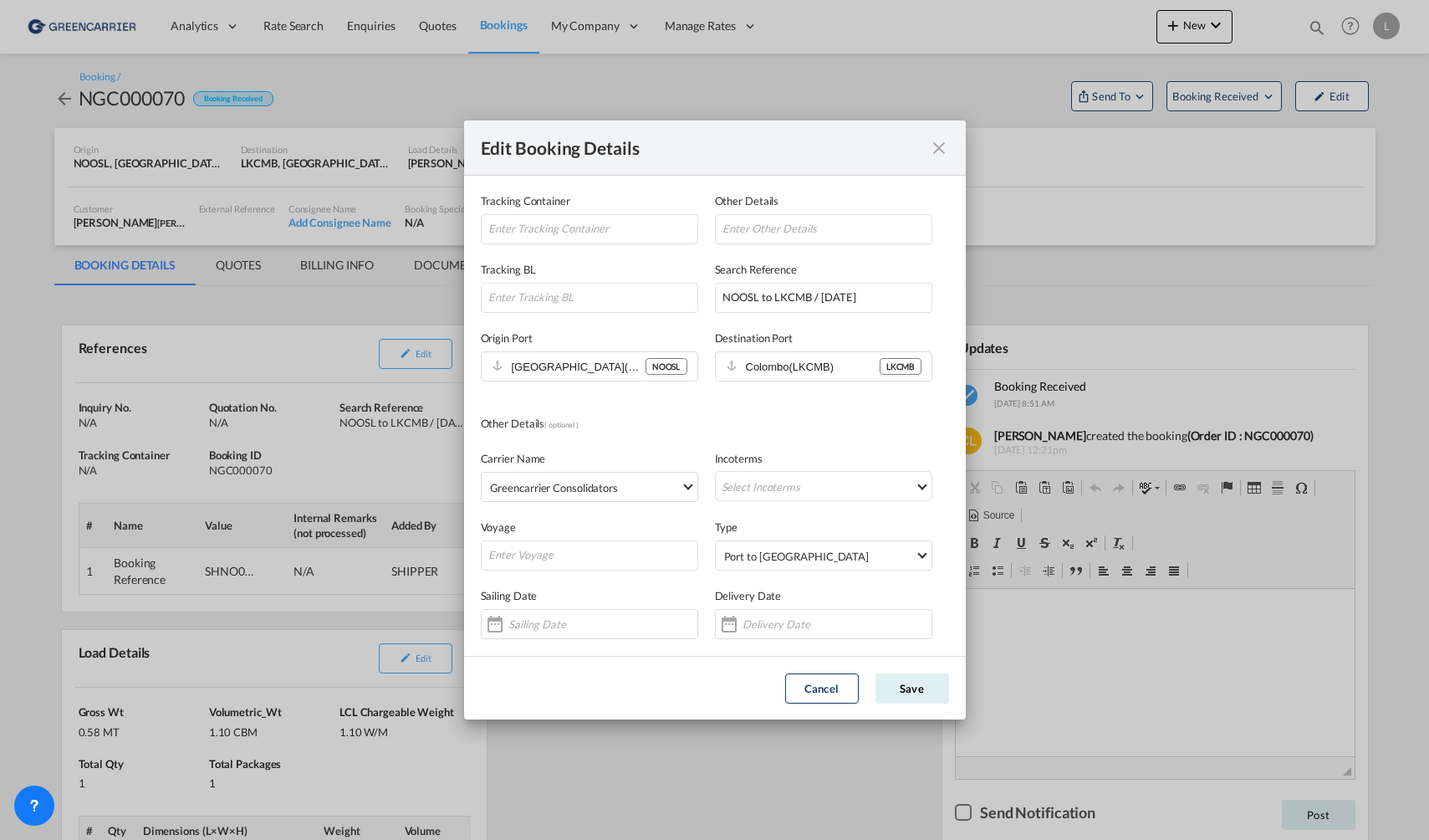
click at [939, 151] on md-icon "icon-close fg-AAA8AD mr-0 cursor" at bounding box center [939, 148] width 20 height 20
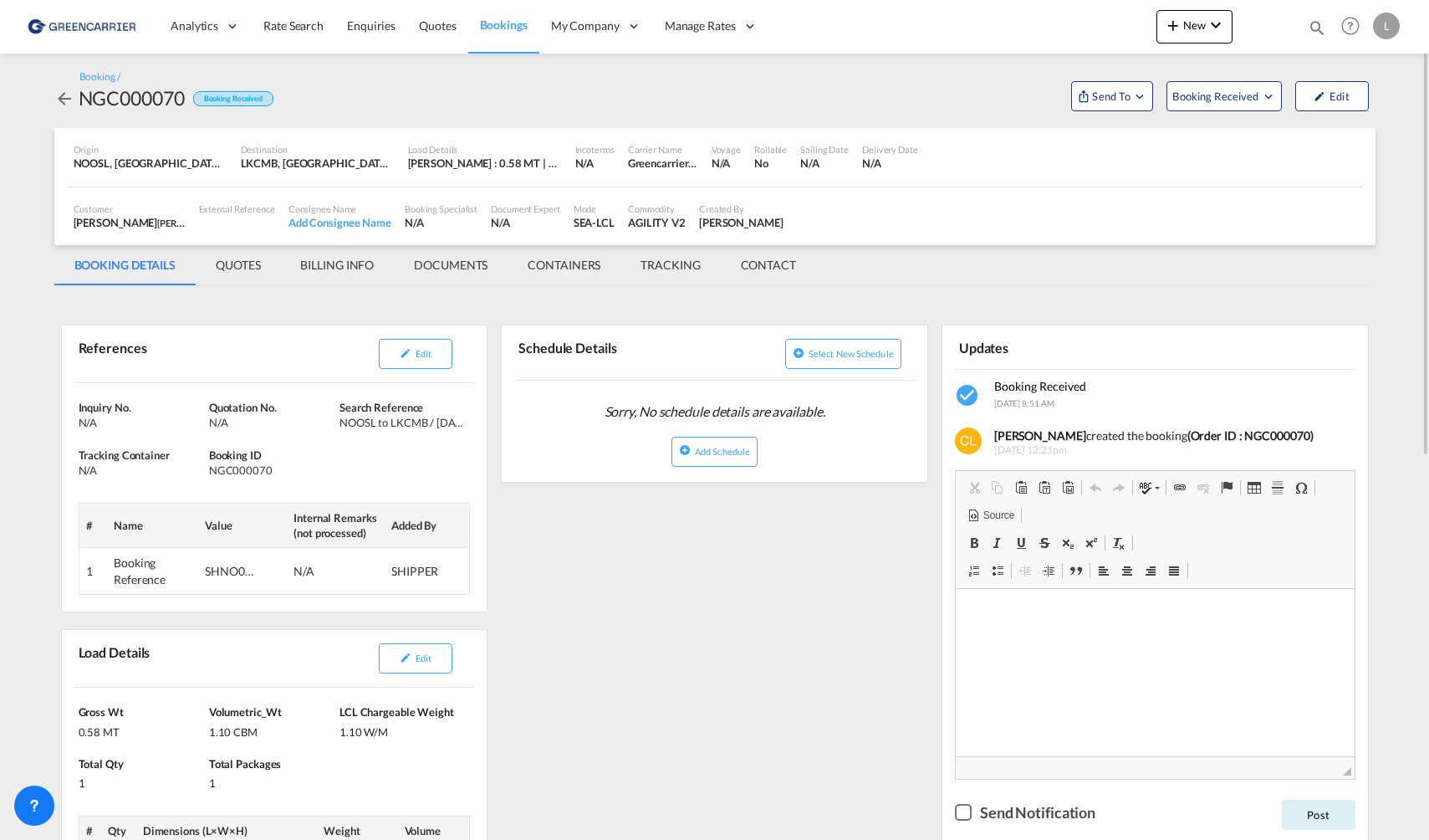
click at [244, 216] on div "External Reference" at bounding box center [236, 217] width 89 height 42
drag, startPoint x: 244, startPoint y: 216, endPoint x: 340, endPoint y: 222, distance: 96.2
click at [343, 231] on div "Consignee Name Add Consignee Name" at bounding box center [340, 217] width 117 height 42
click at [340, 222] on div "Add Consignee Name" at bounding box center [339, 222] width 103 height 15
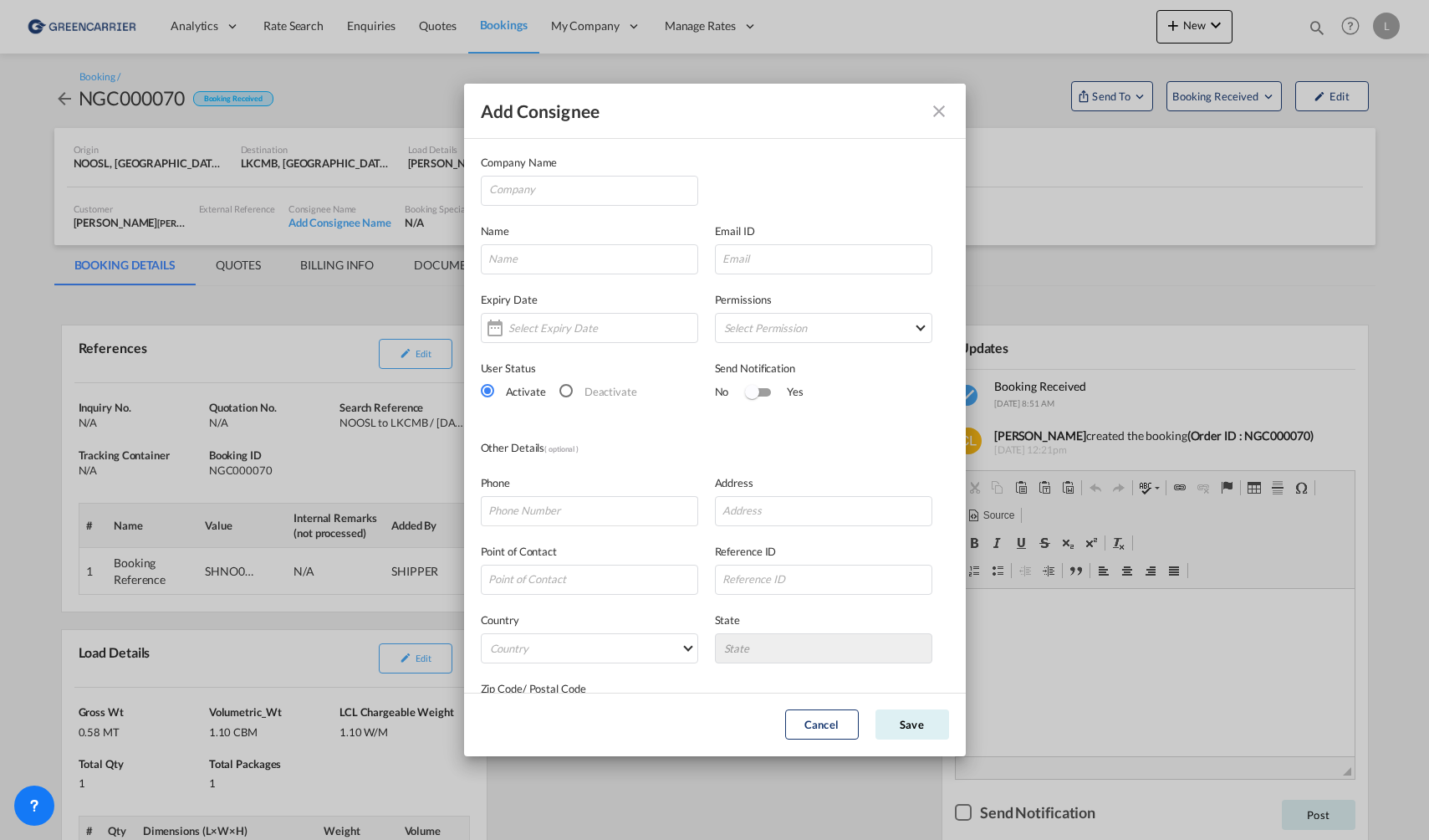
click at [939, 101] on md-icon "icon-close" at bounding box center [939, 111] width 20 height 20
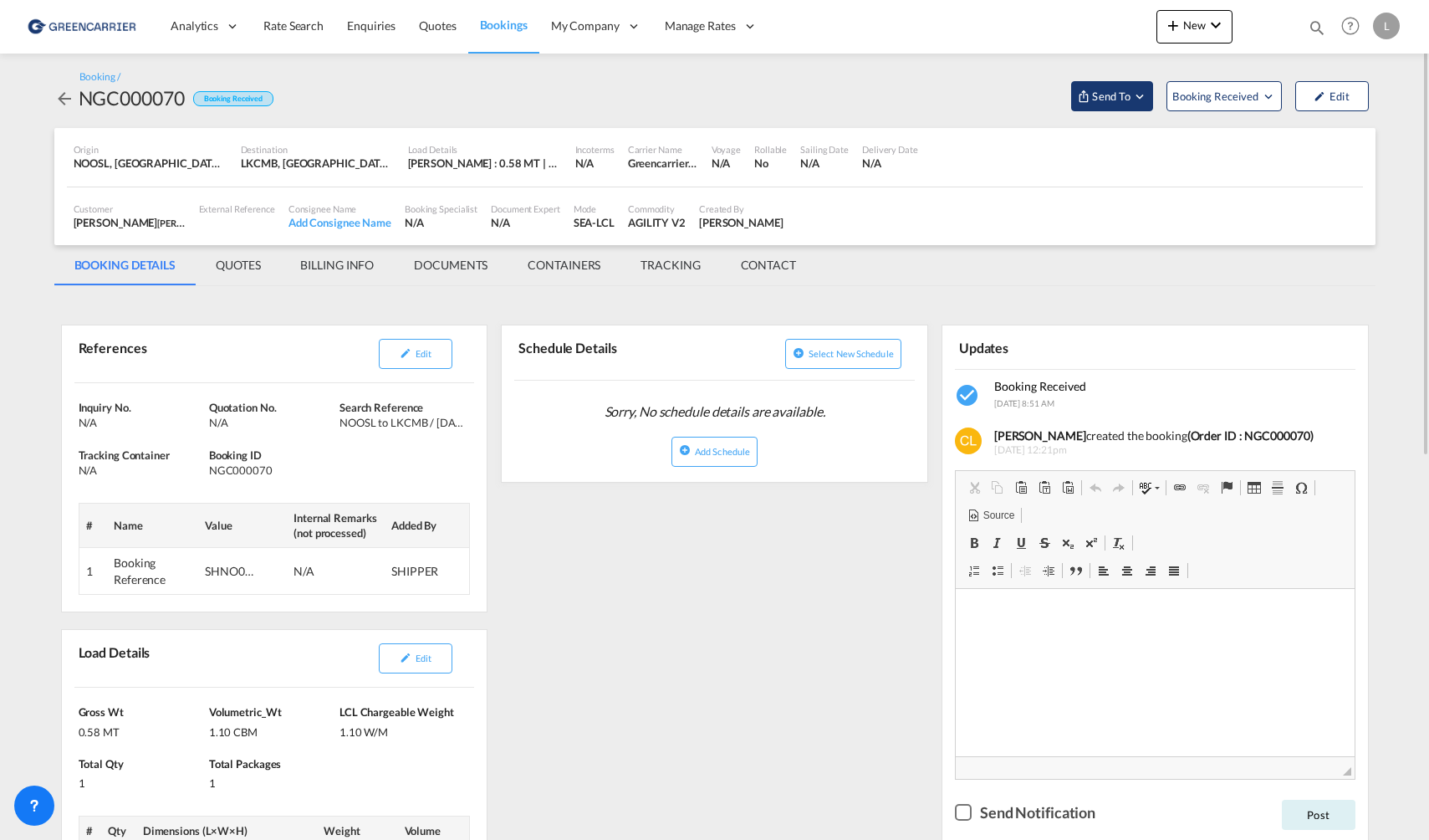
click at [1130, 102] on span "Send To" at bounding box center [1111, 96] width 42 height 17
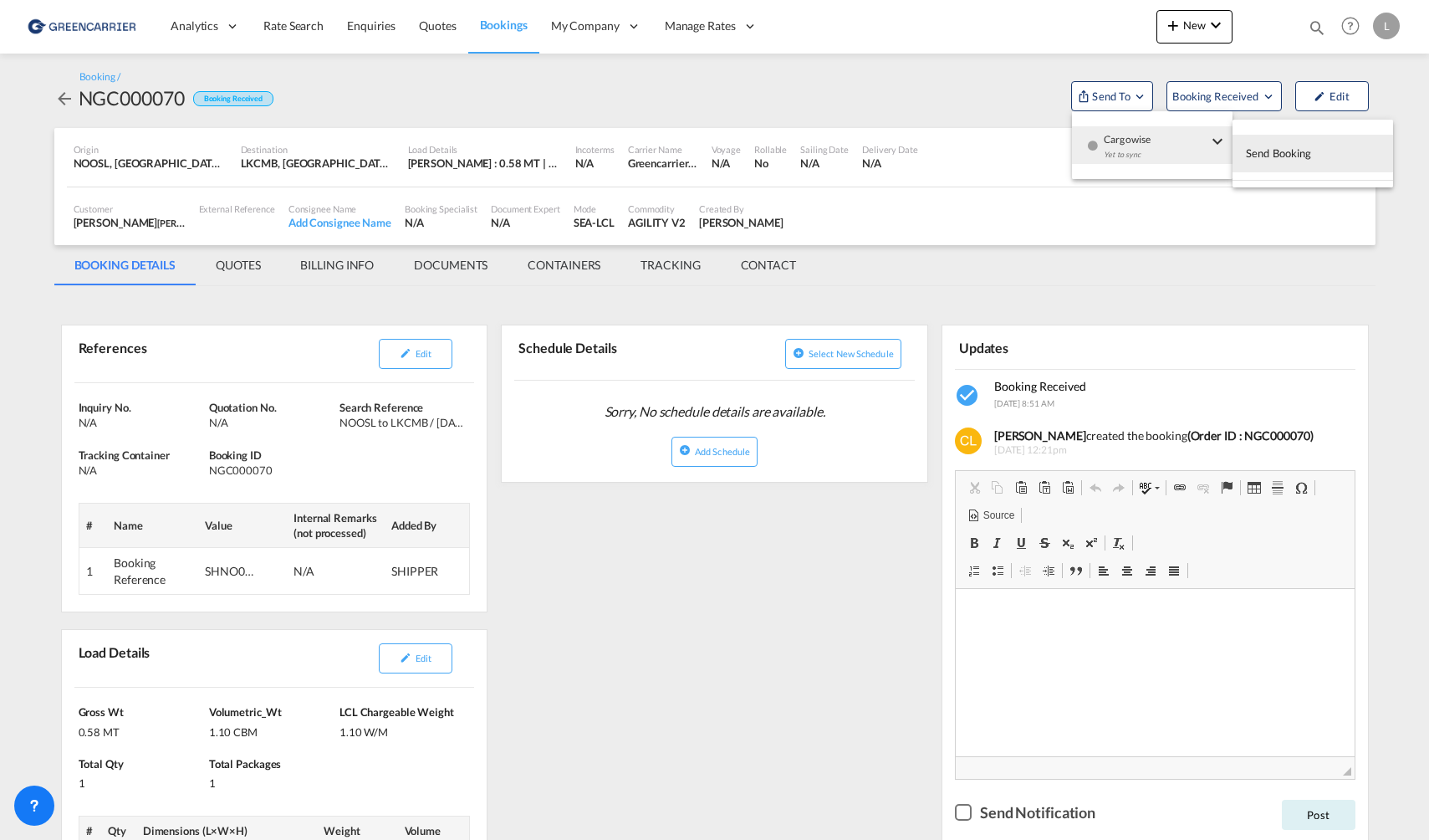
click at [1268, 151] on span "Send Booking" at bounding box center [1278, 153] width 66 height 26
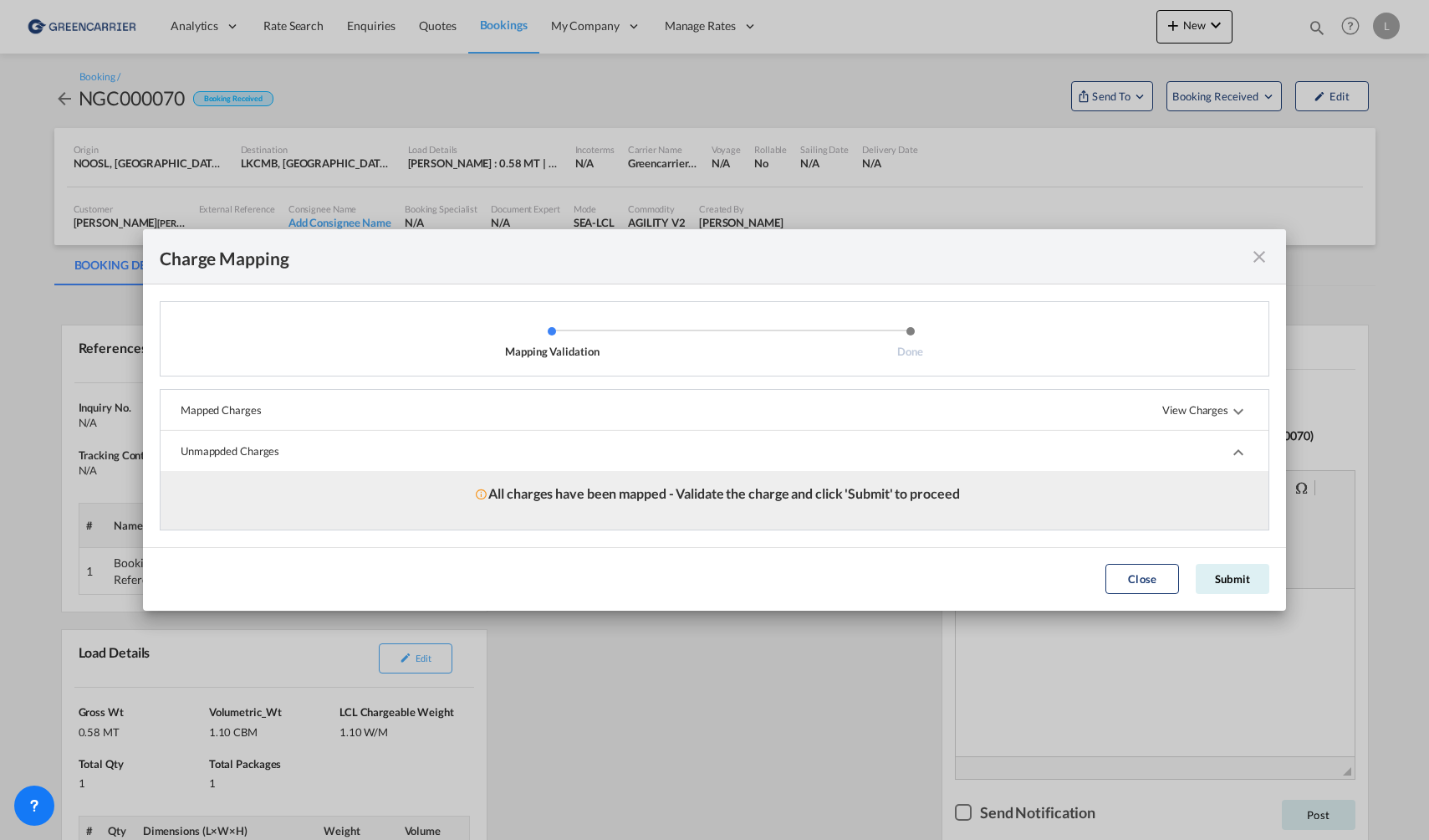
click at [1237, 455] on md-icon "icon-chevron-up" at bounding box center [1238, 452] width 20 height 20
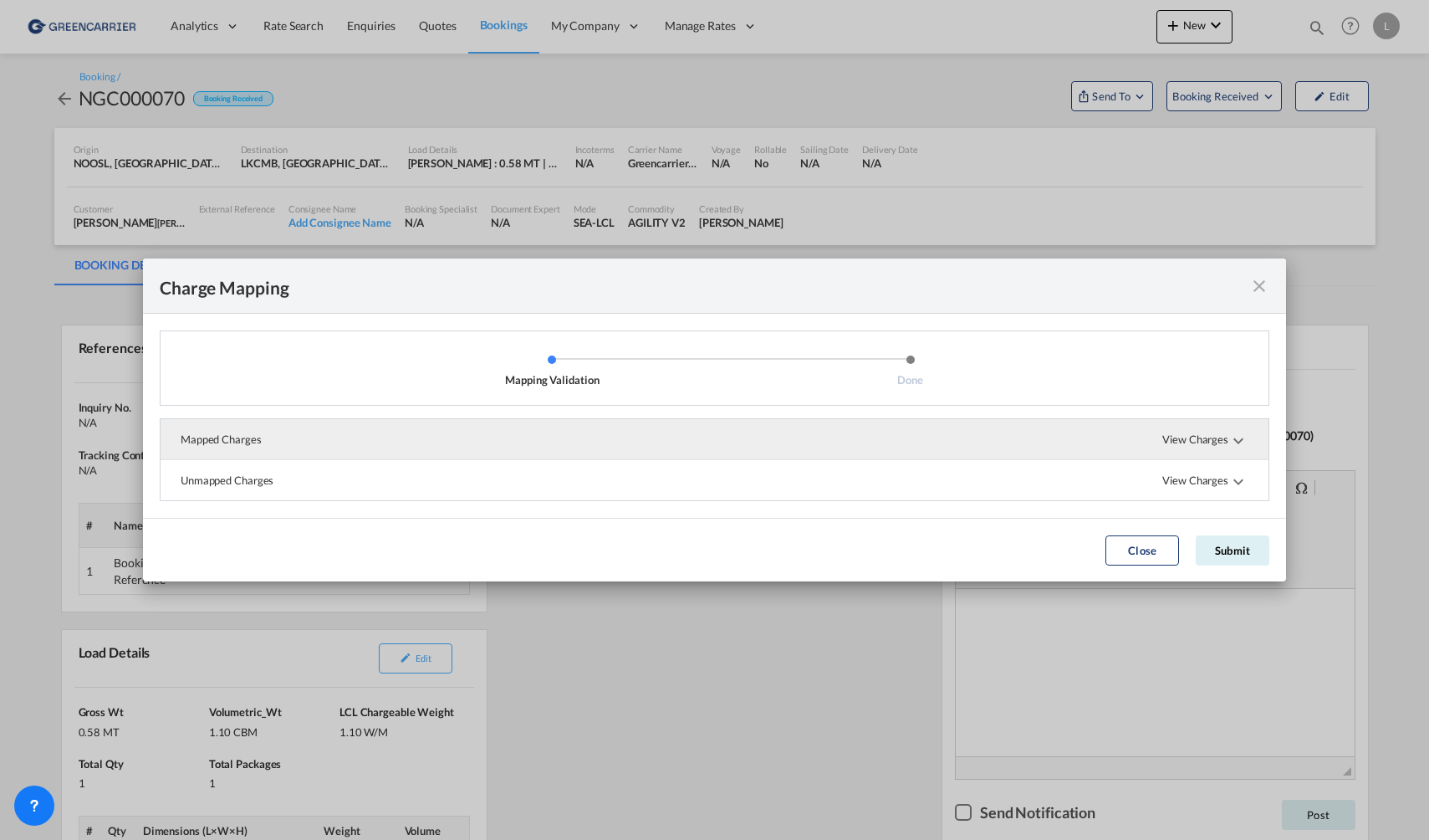
click at [1237, 453] on span "View Charges" at bounding box center [1206, 439] width 86 height 40
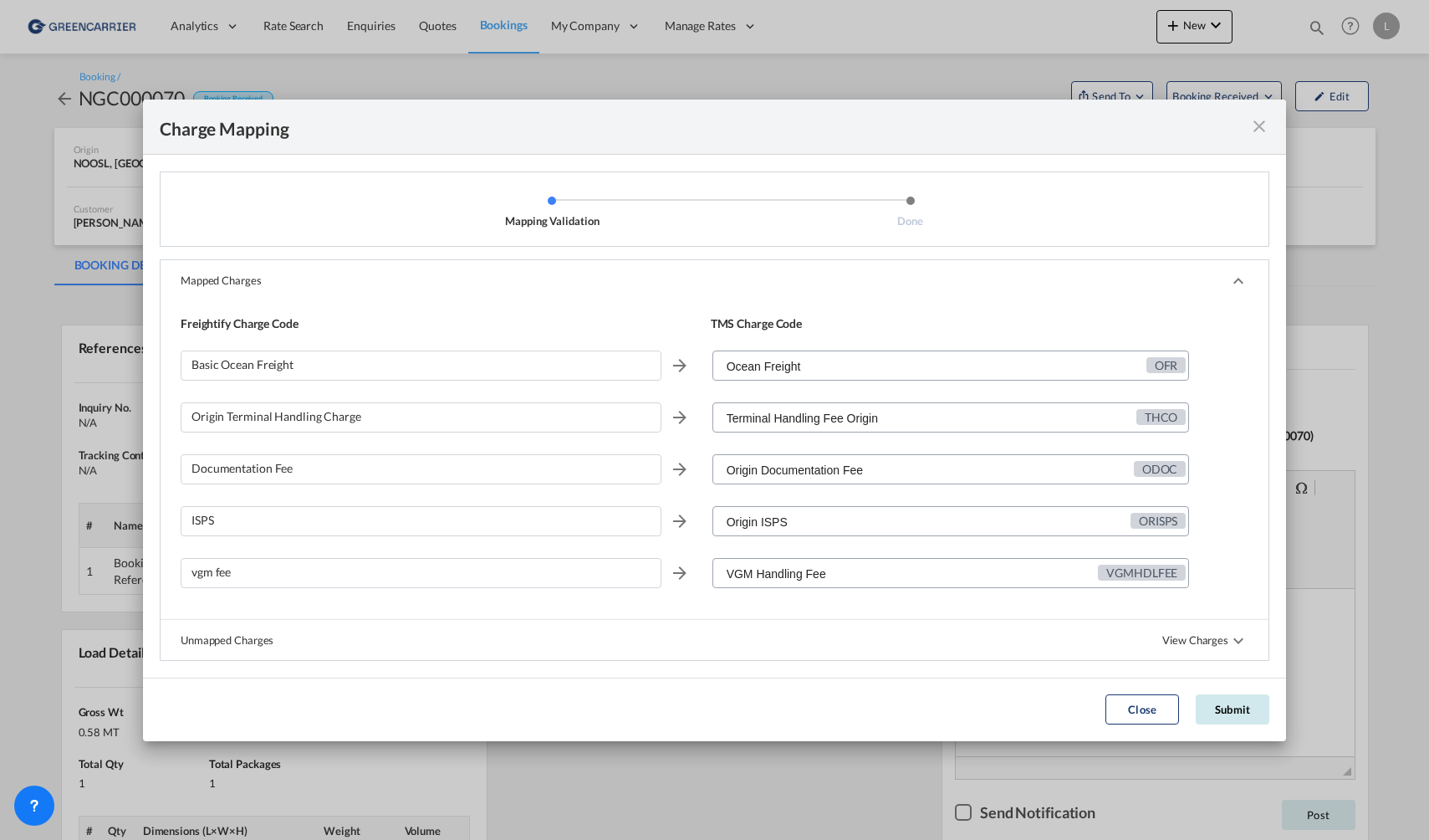
click at [1234, 705] on button "Submit" at bounding box center [1232, 709] width 74 height 30
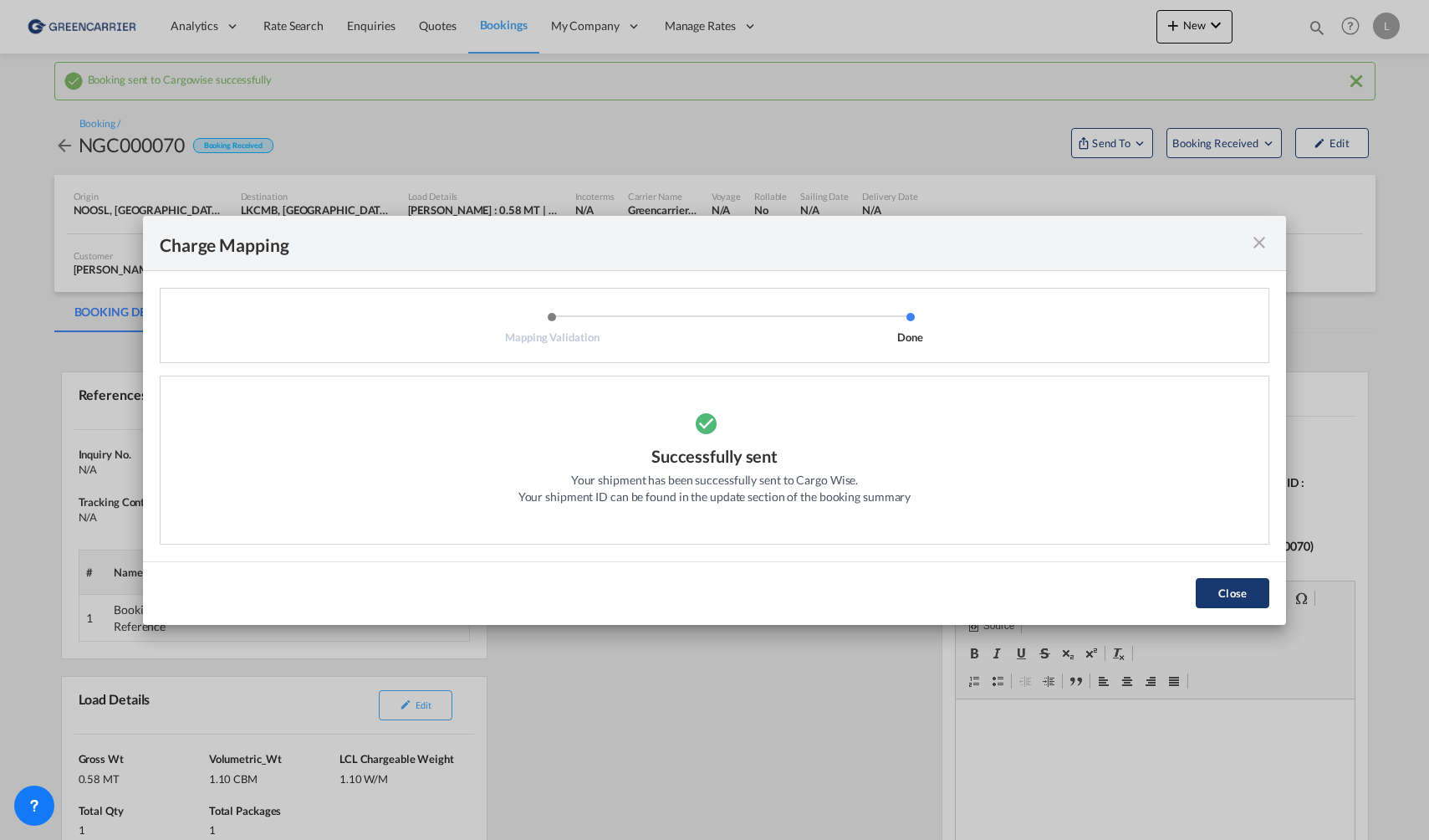
click at [1231, 585] on button "Close" at bounding box center [1232, 593] width 74 height 30
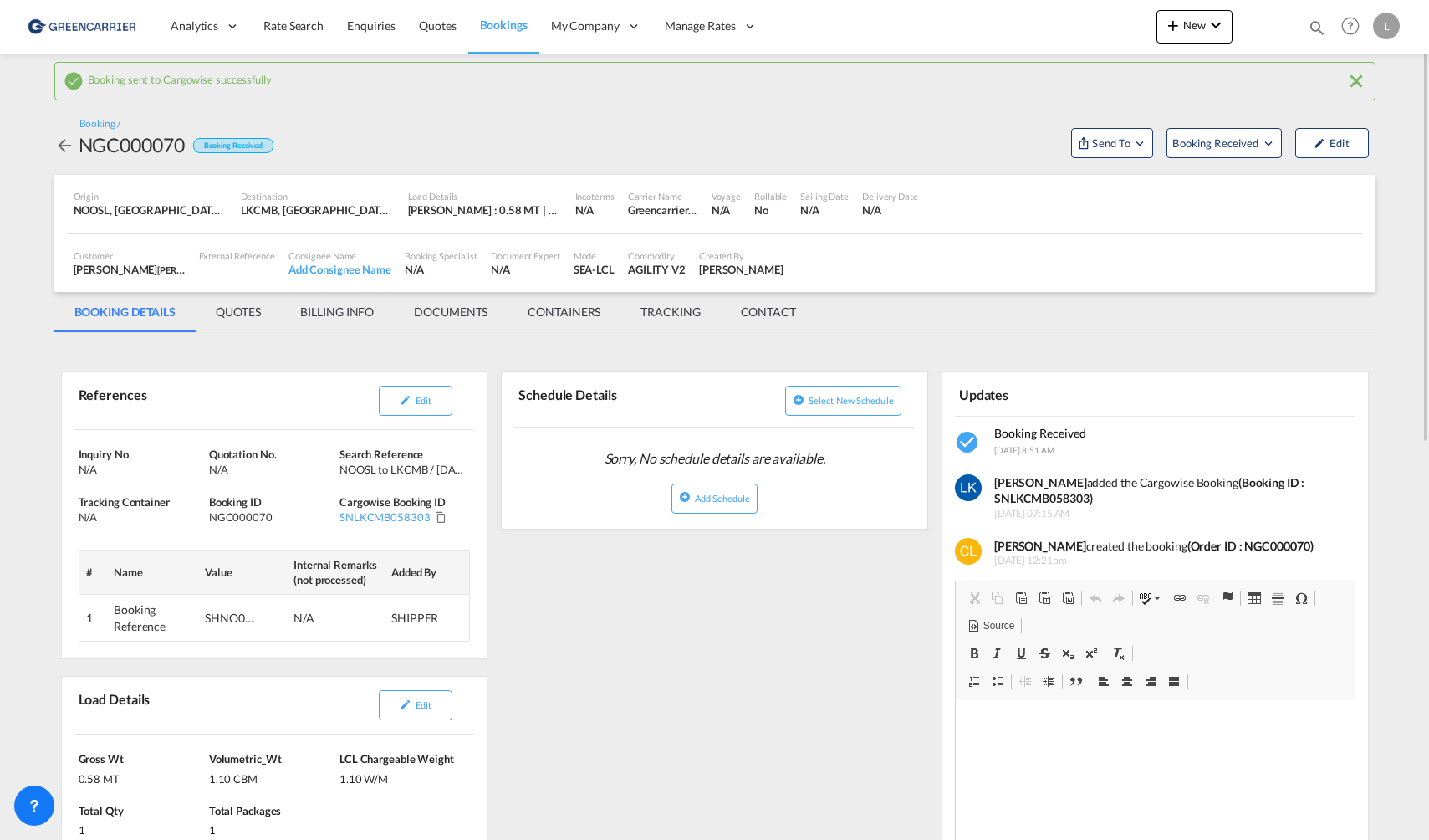
click at [1035, 504] on strong "(Booking ID : SNLKCMB058303)" at bounding box center [1150, 491] width 311 height 31
copy strong "SNLKCMB058303"
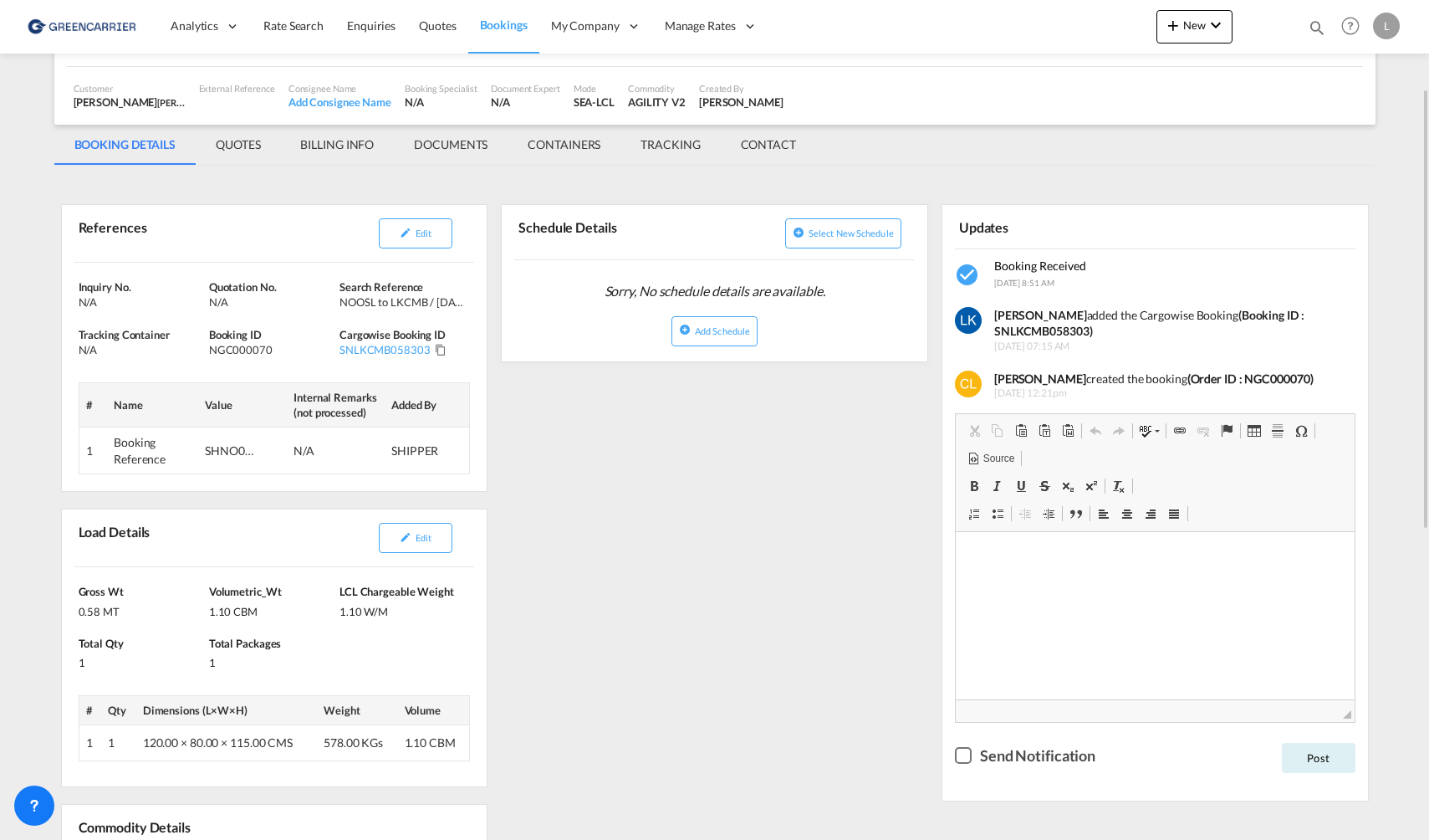
click at [459, 151] on md-tab-item "DOCUMENTS" at bounding box center [451, 144] width 114 height 40
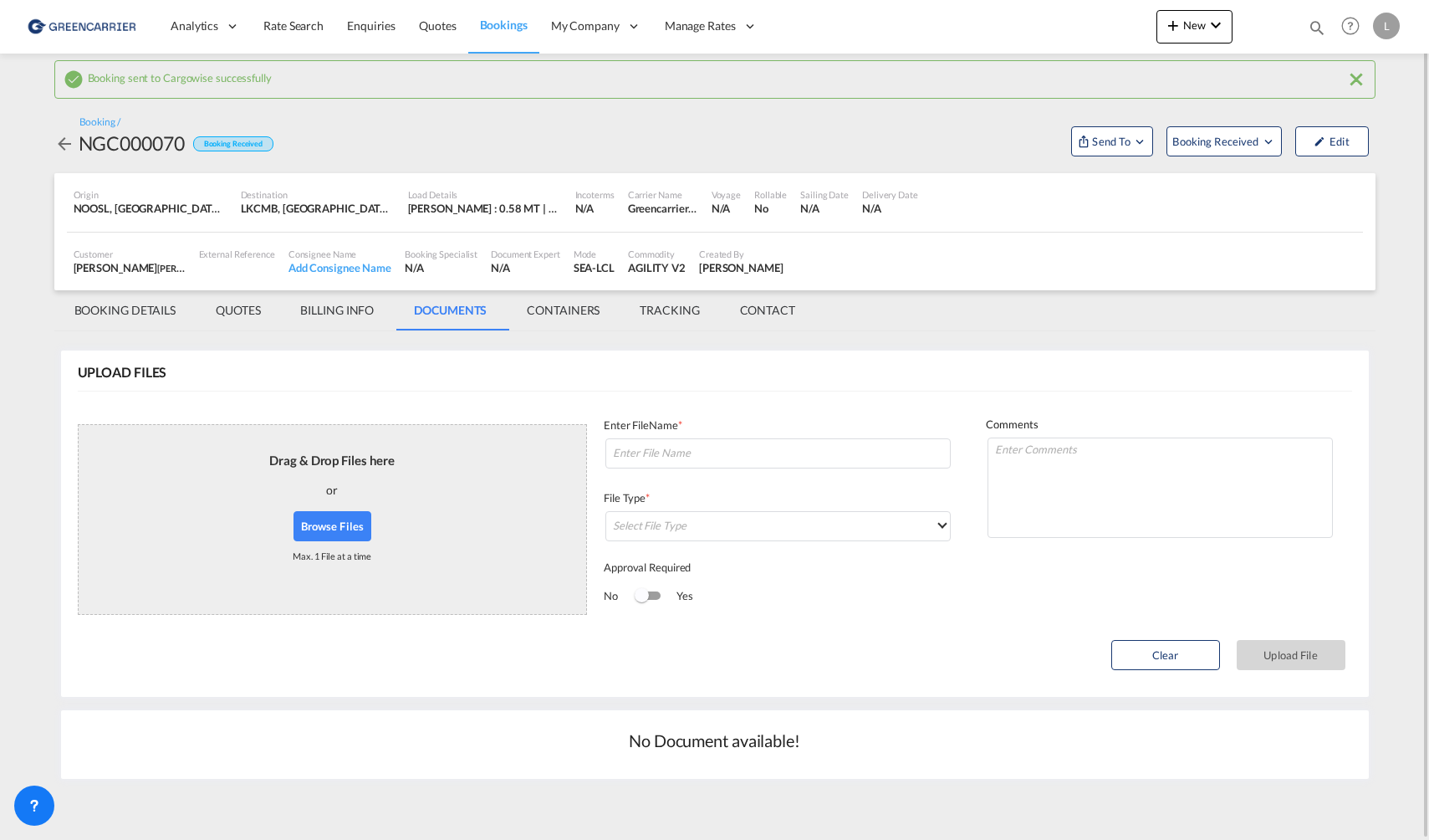
scroll to position [2, 0]
click at [327, 522] on button "Browse Files" at bounding box center [333, 525] width 78 height 30
click at [736, 460] on input at bounding box center [778, 453] width 345 height 30
paste input "SNLKCMB058303"
type input "bc SNLKCMB058303"
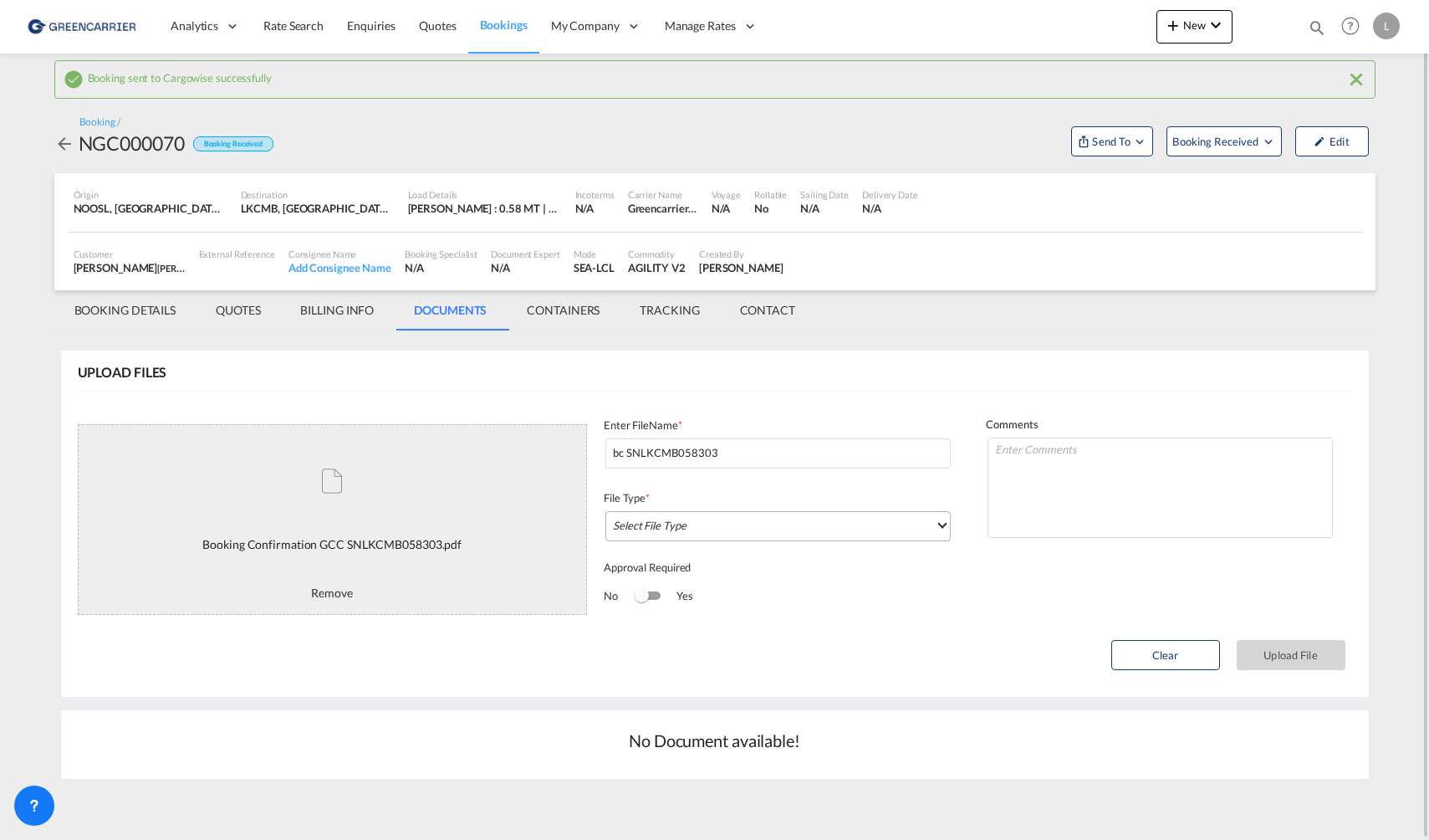
click at [764, 516] on md-select "Select File Type DO/CRO Draft B/L Freight Invoice Commercial Invoice Original B…" at bounding box center [778, 525] width 345 height 30
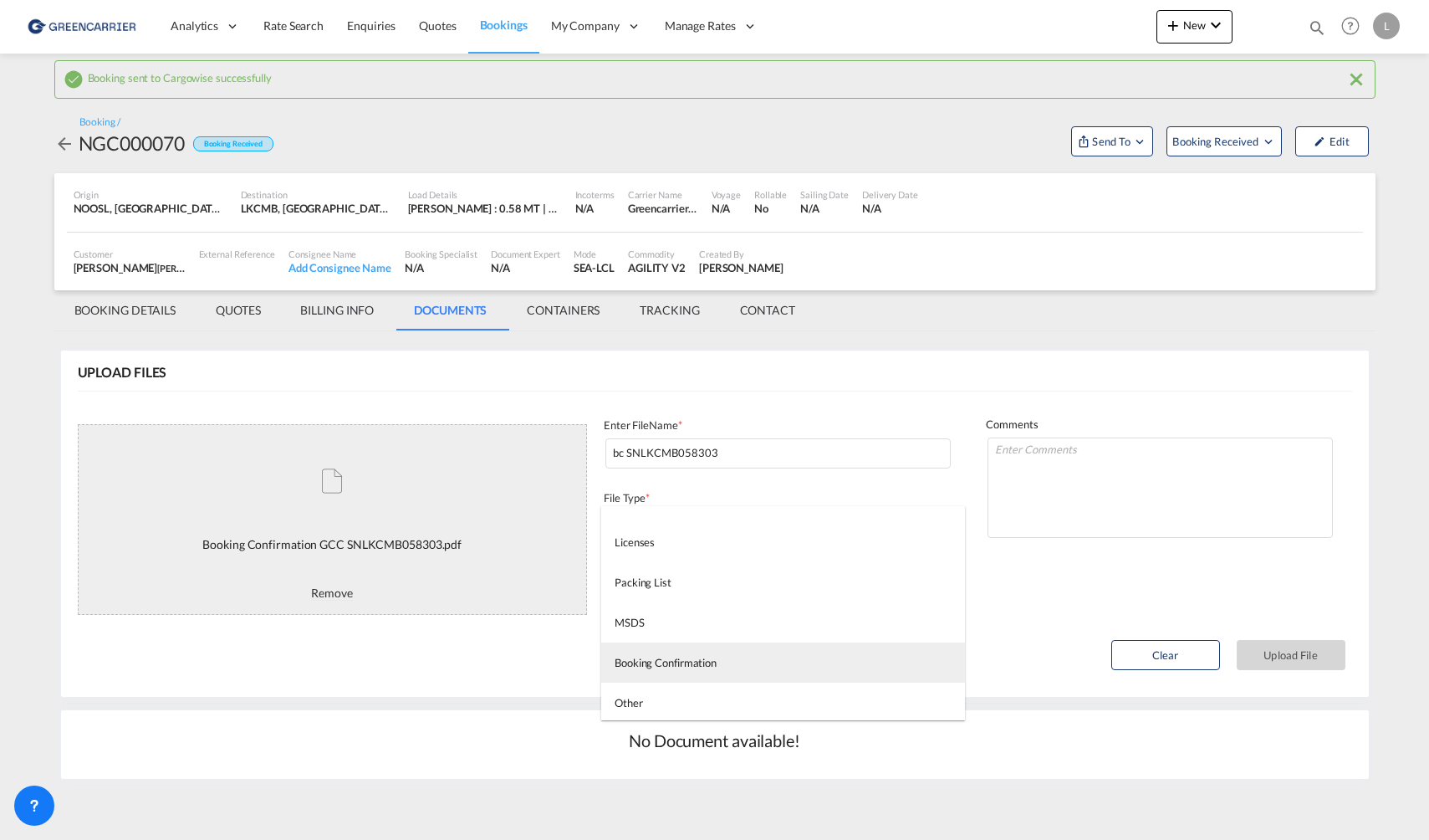
scroll to position [428, 0]
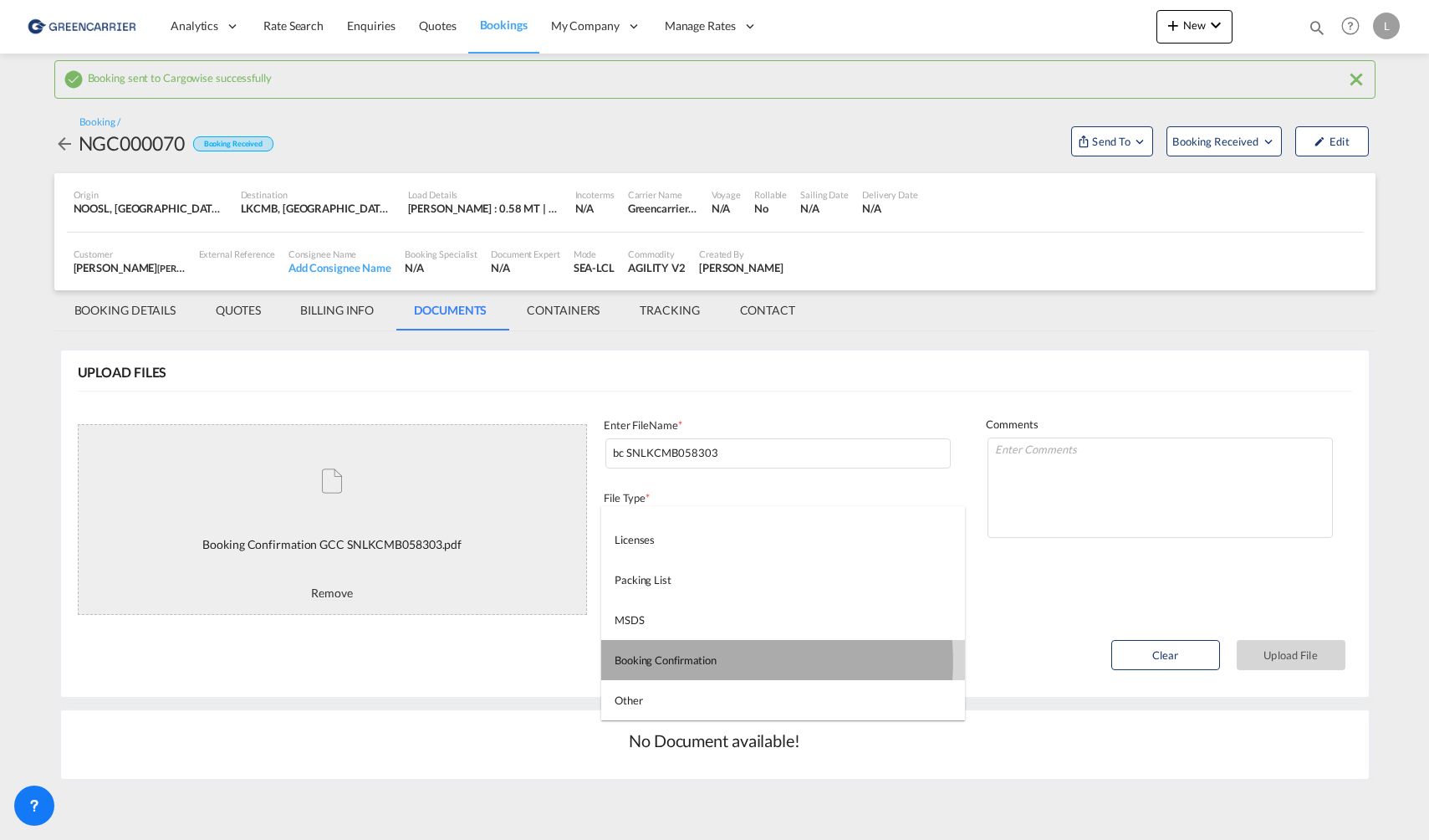
click at [707, 662] on div "Booking Confirmation" at bounding box center [665, 660] width 102 height 15
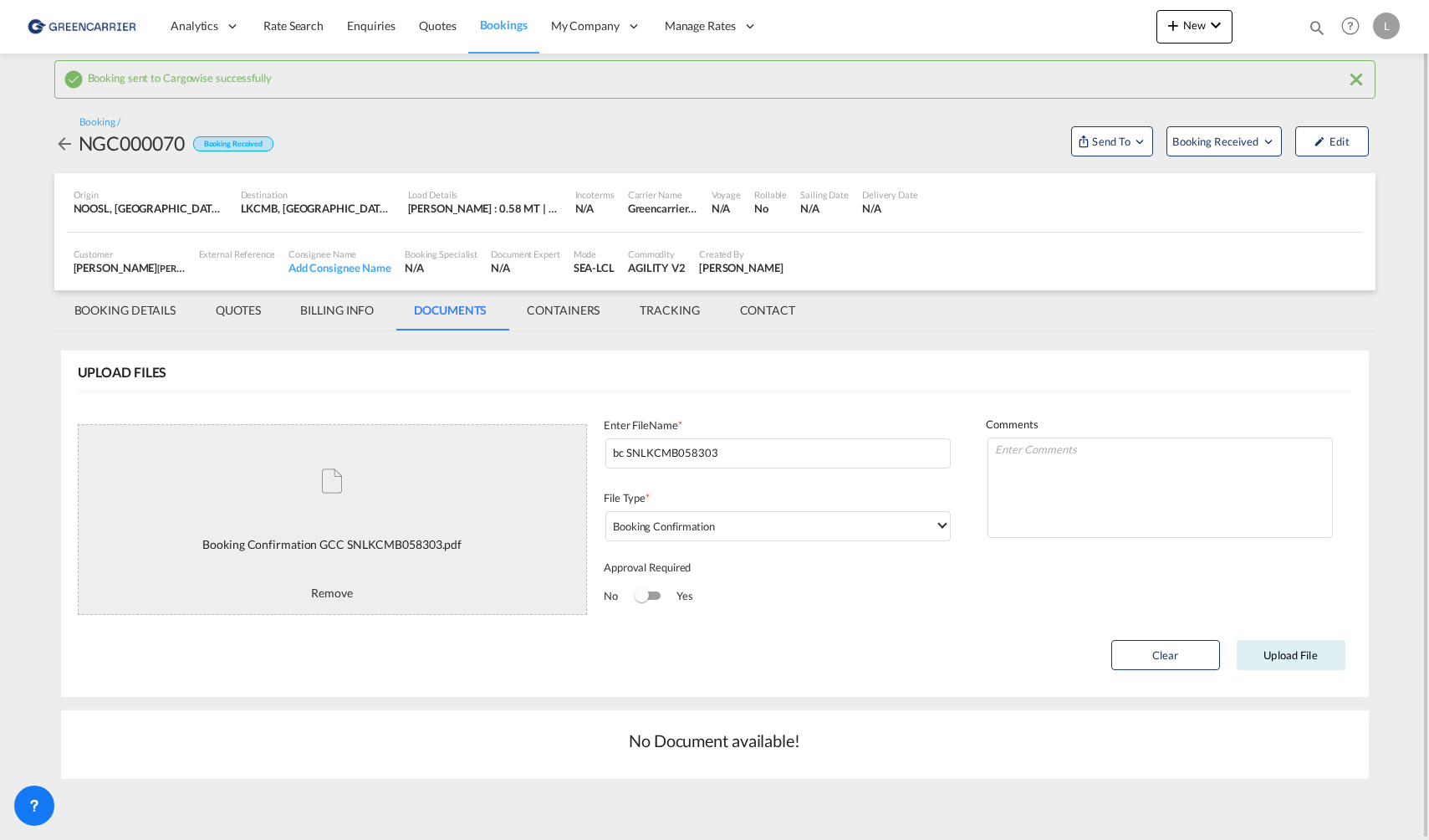
click at [826, 615] on md-card-content "UPLOAD FILES Processing... Booking Confirmation GCC SNLKCMB058303.pdf This file…" at bounding box center [714, 523] width 1308 height 346
click at [1292, 659] on button "Upload File" at bounding box center [1291, 655] width 109 height 30
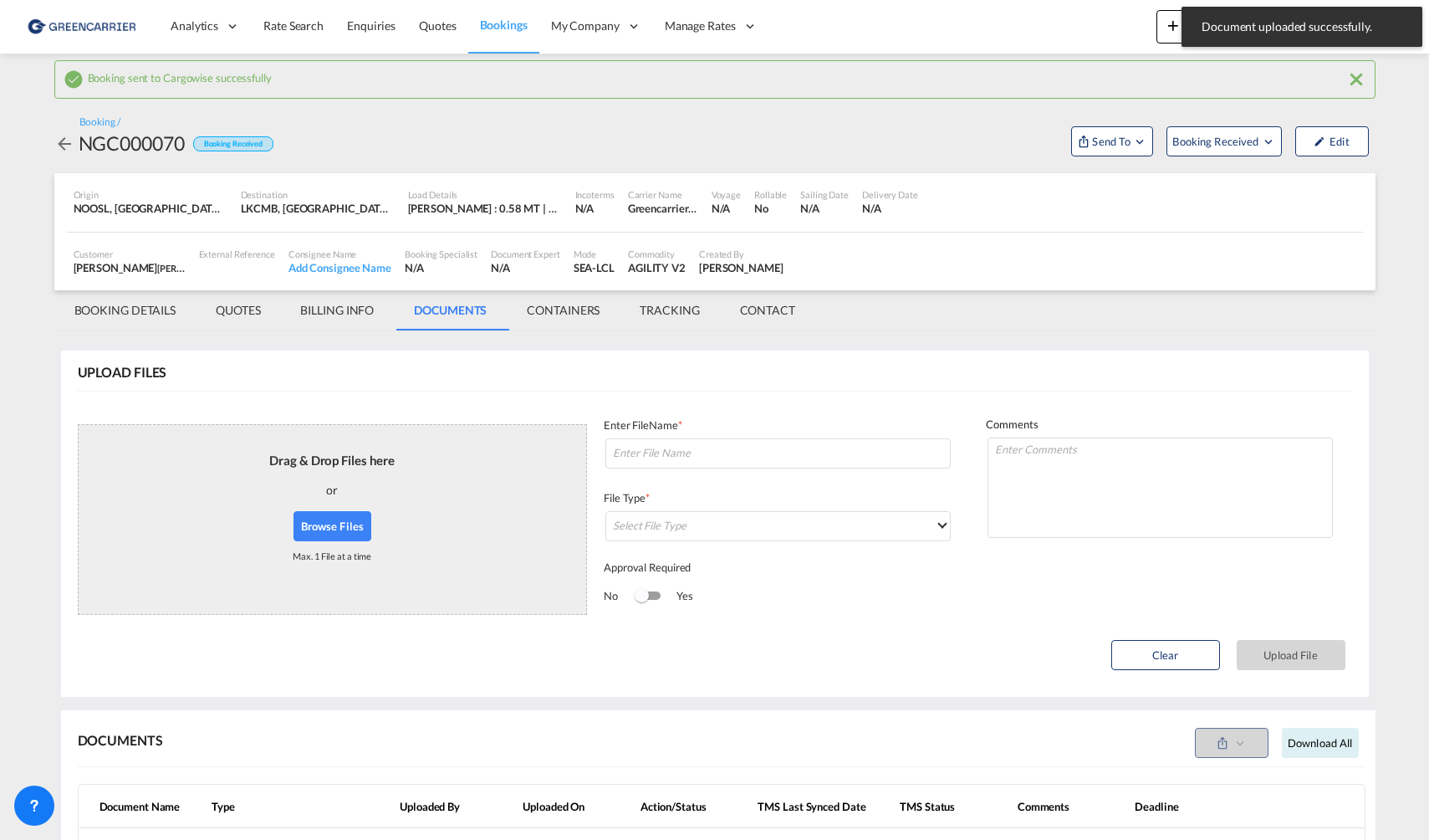
click at [327, 521] on button "Browse Files" at bounding box center [333, 525] width 78 height 30
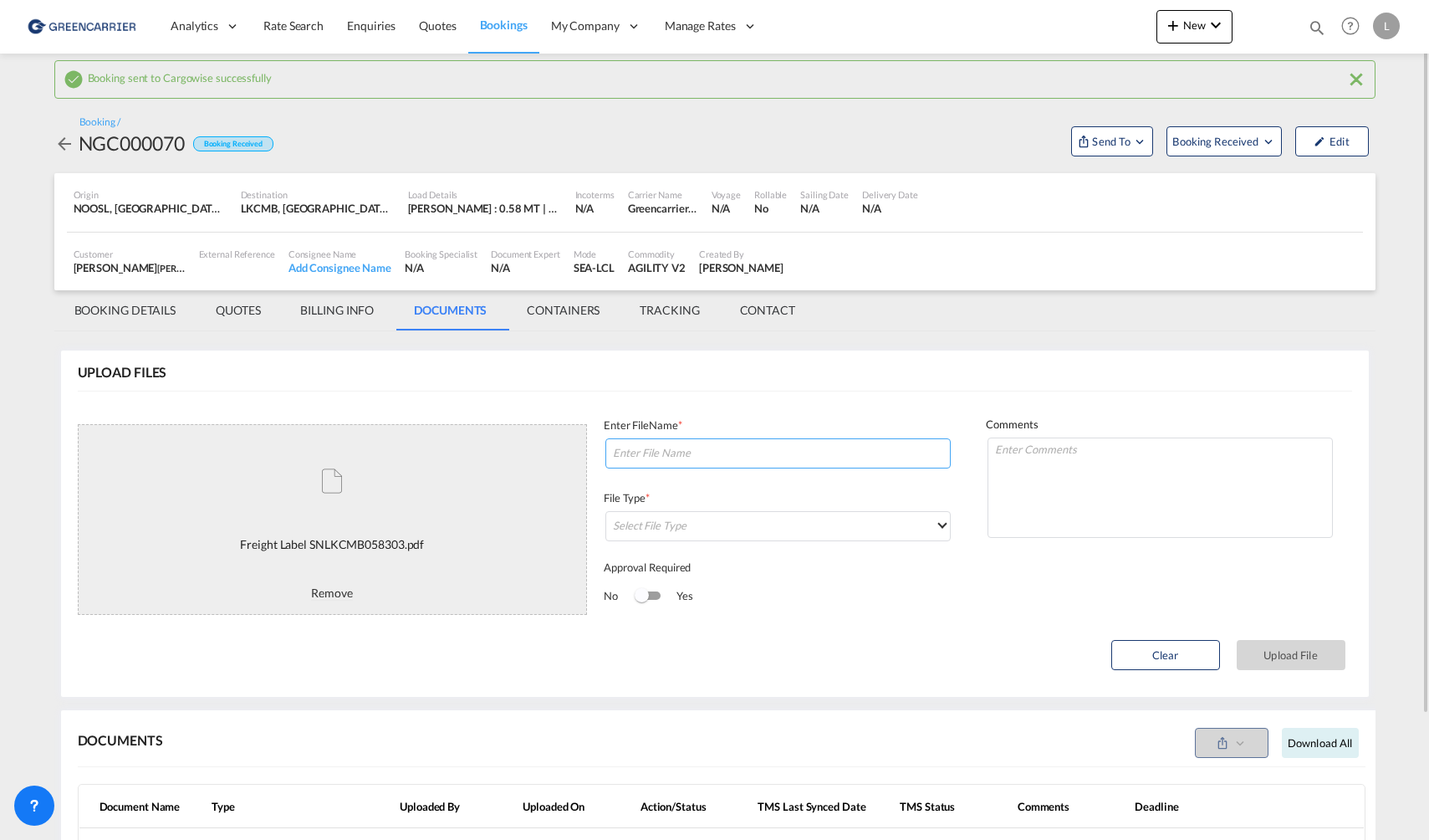
click at [723, 445] on input at bounding box center [778, 453] width 345 height 30
paste input "SNLKCMB058303"
type input "labels SNLKCMB058303"
click at [794, 539] on md-select "Select File Type" at bounding box center [778, 525] width 345 height 30
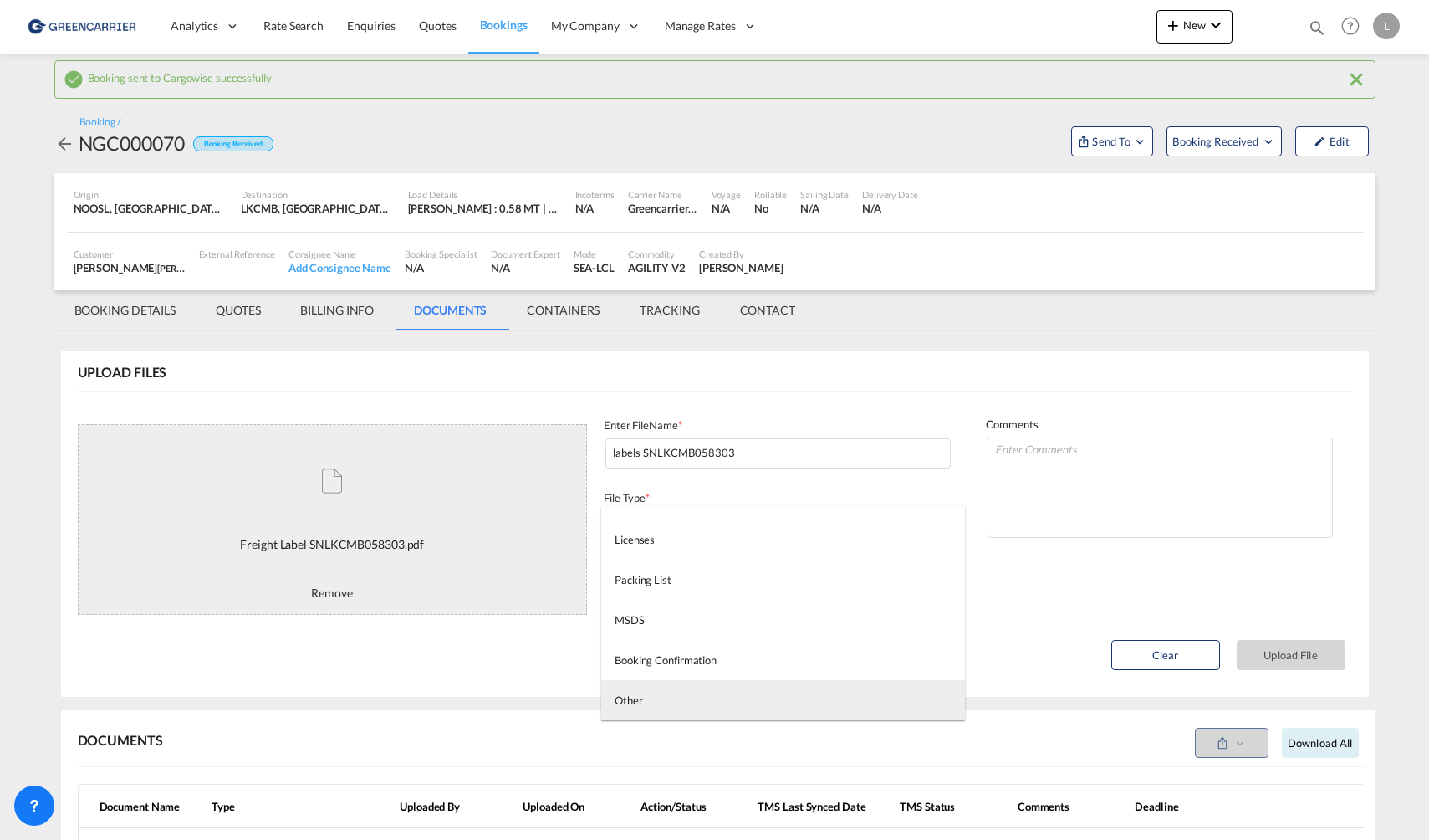
click at [741, 695] on md-option "Other" at bounding box center [783, 700] width 364 height 40
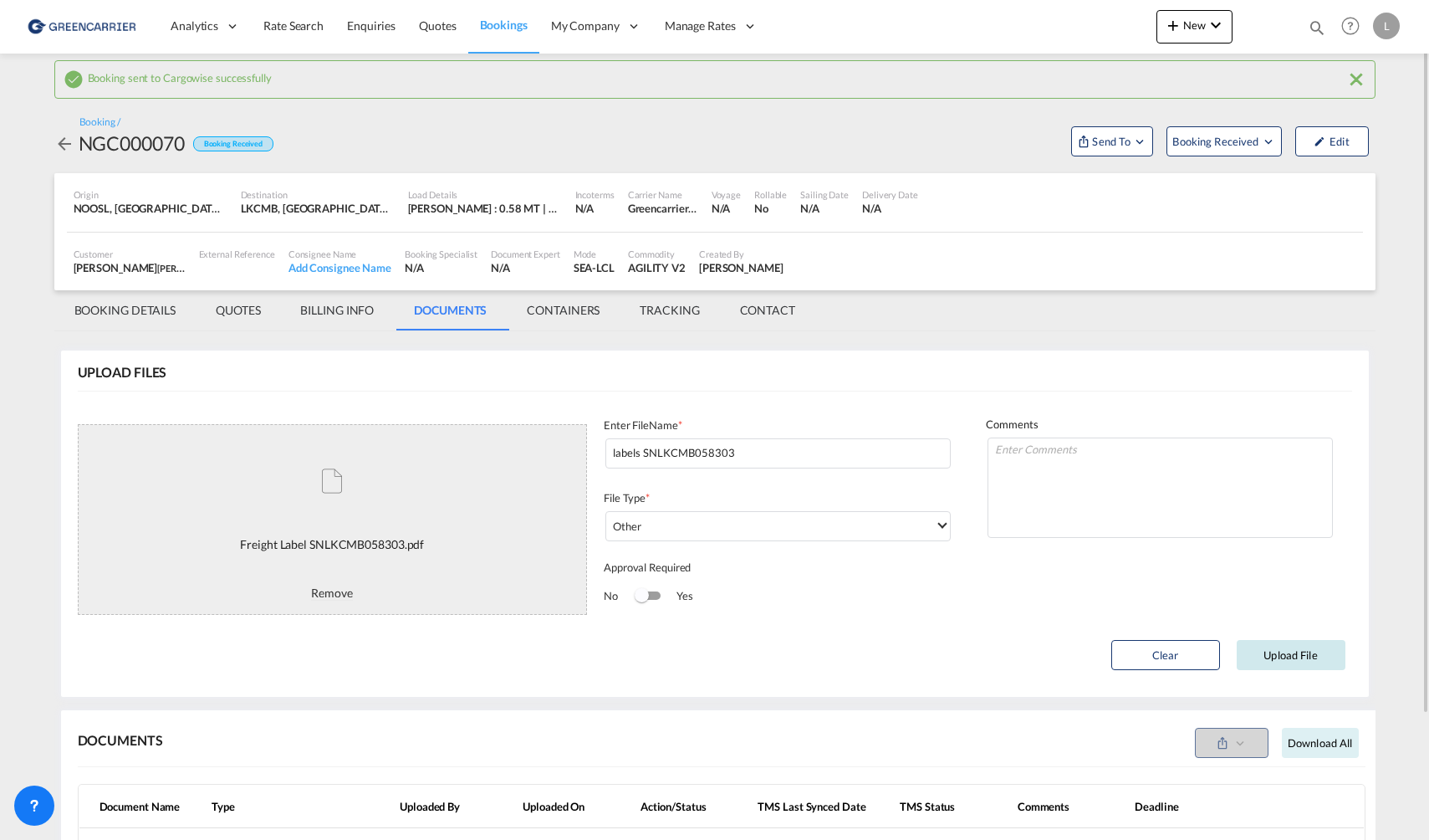
click at [1273, 661] on button "Upload File" at bounding box center [1291, 655] width 109 height 30
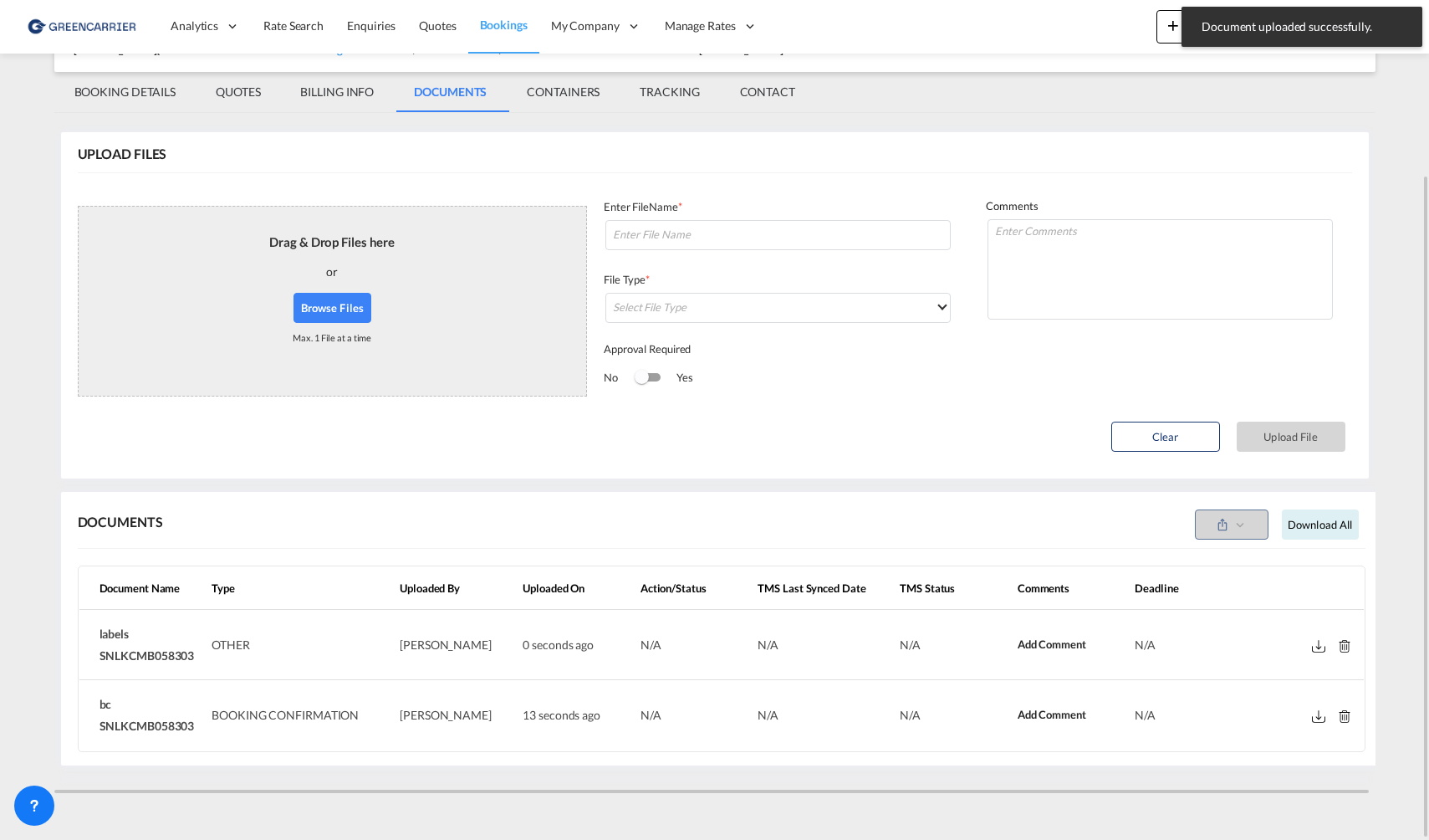
scroll to position [0, 0]
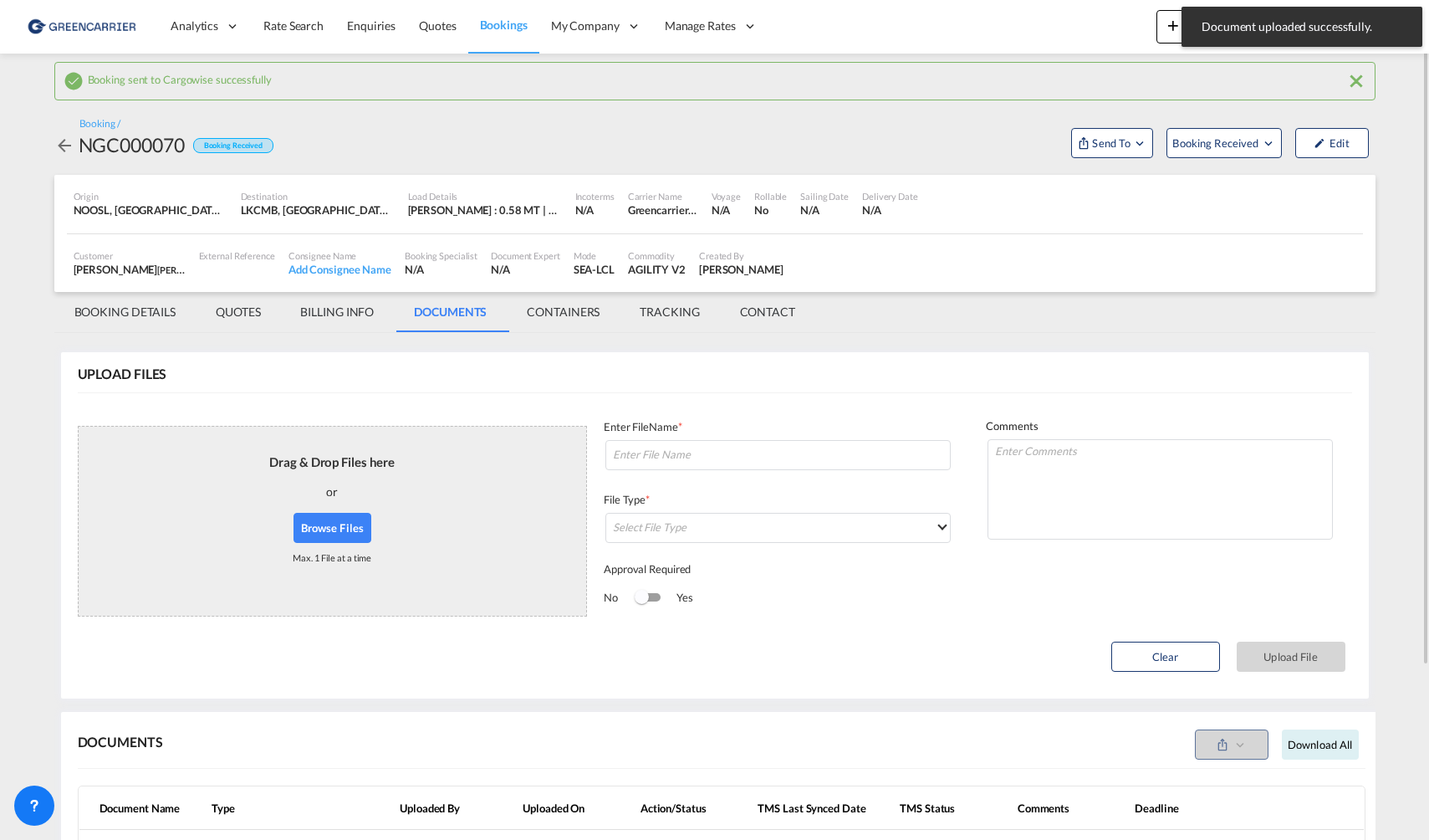
click at [109, 308] on md-tab-item "BOOKING DETAILS" at bounding box center [124, 312] width 142 height 40
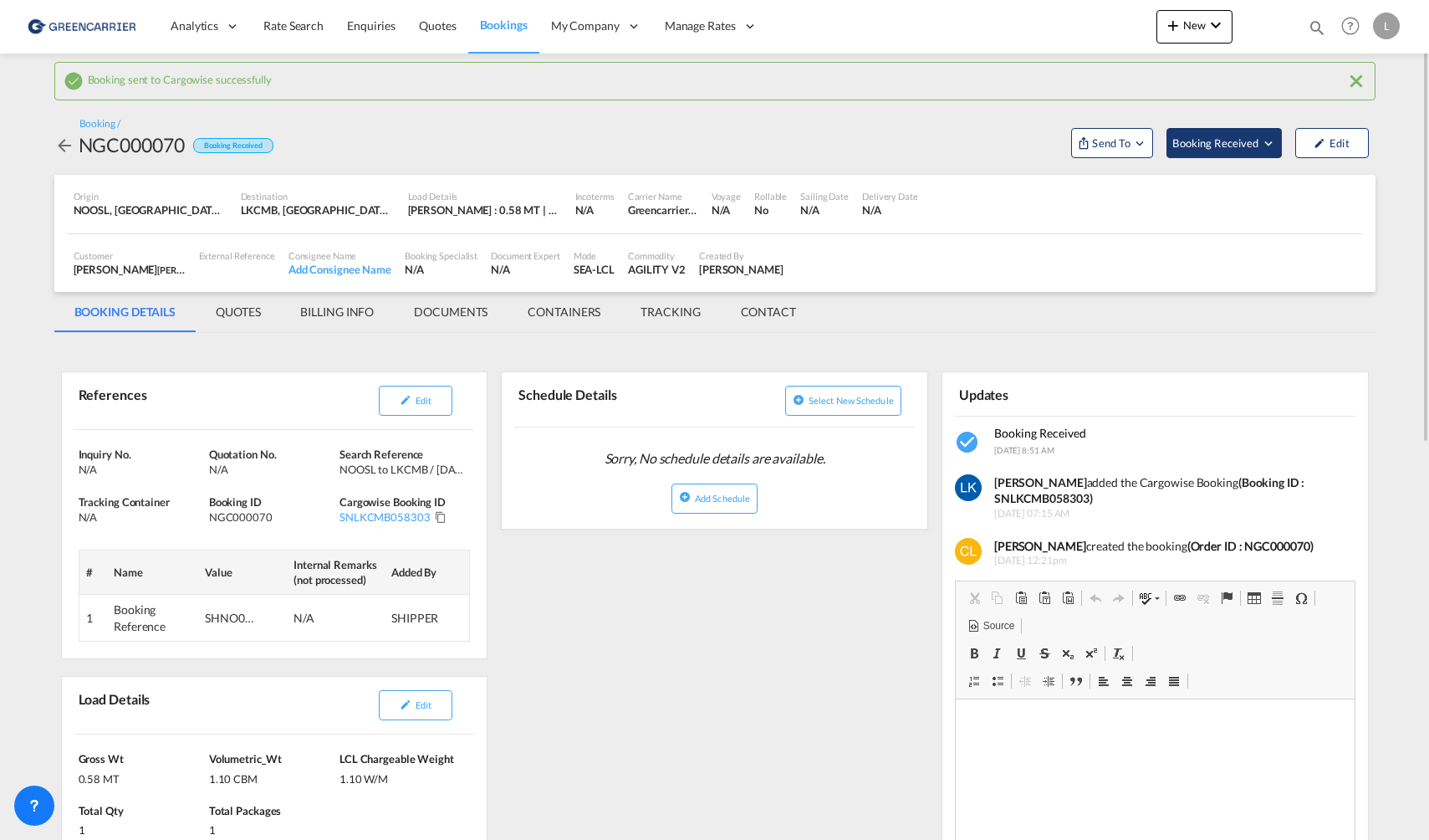
click at [1189, 151] on button "Booking Received" at bounding box center [1223, 143] width 115 height 30
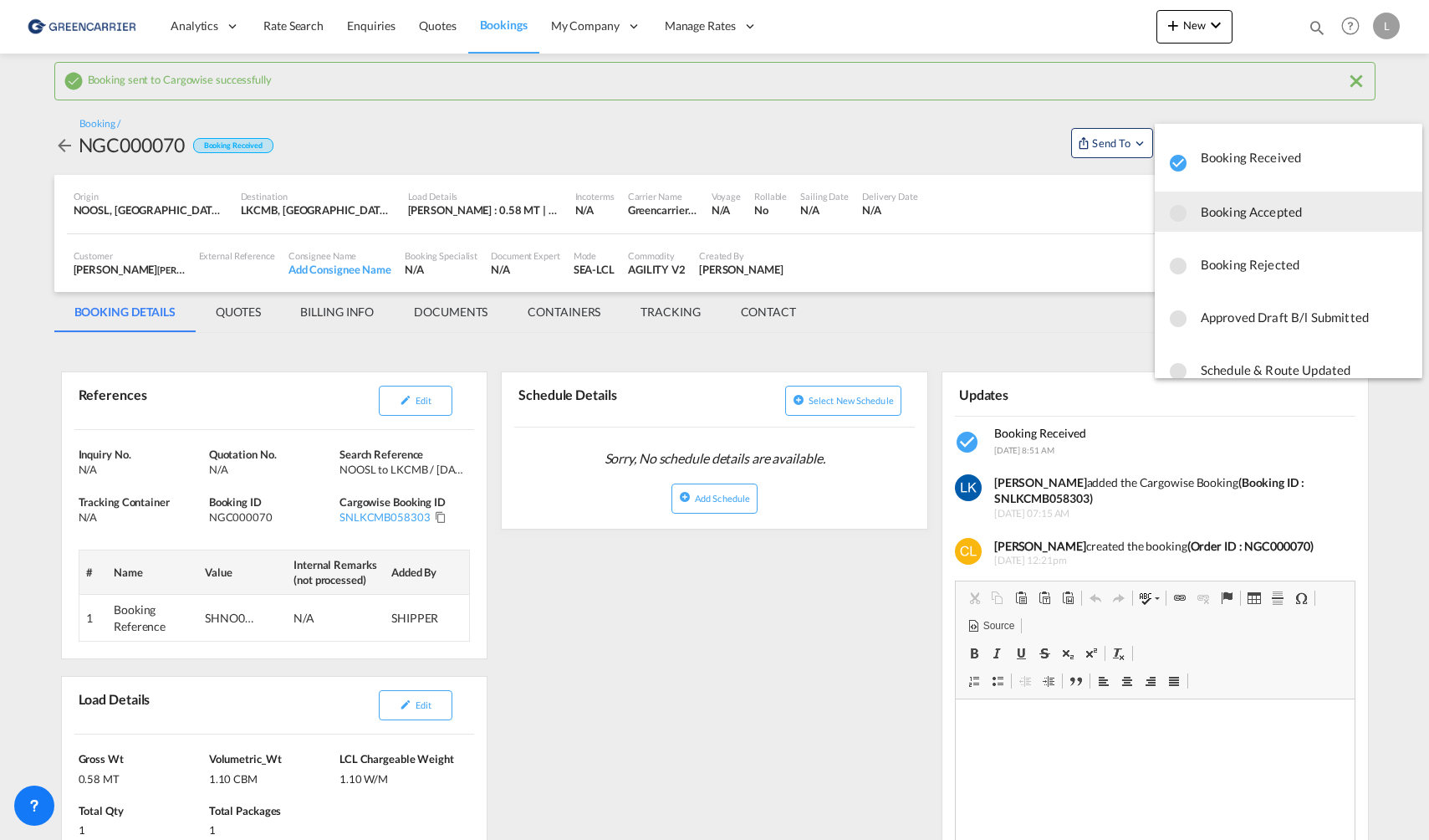
click at [1267, 214] on span "Booking Accepted" at bounding box center [1305, 212] width 208 height 30
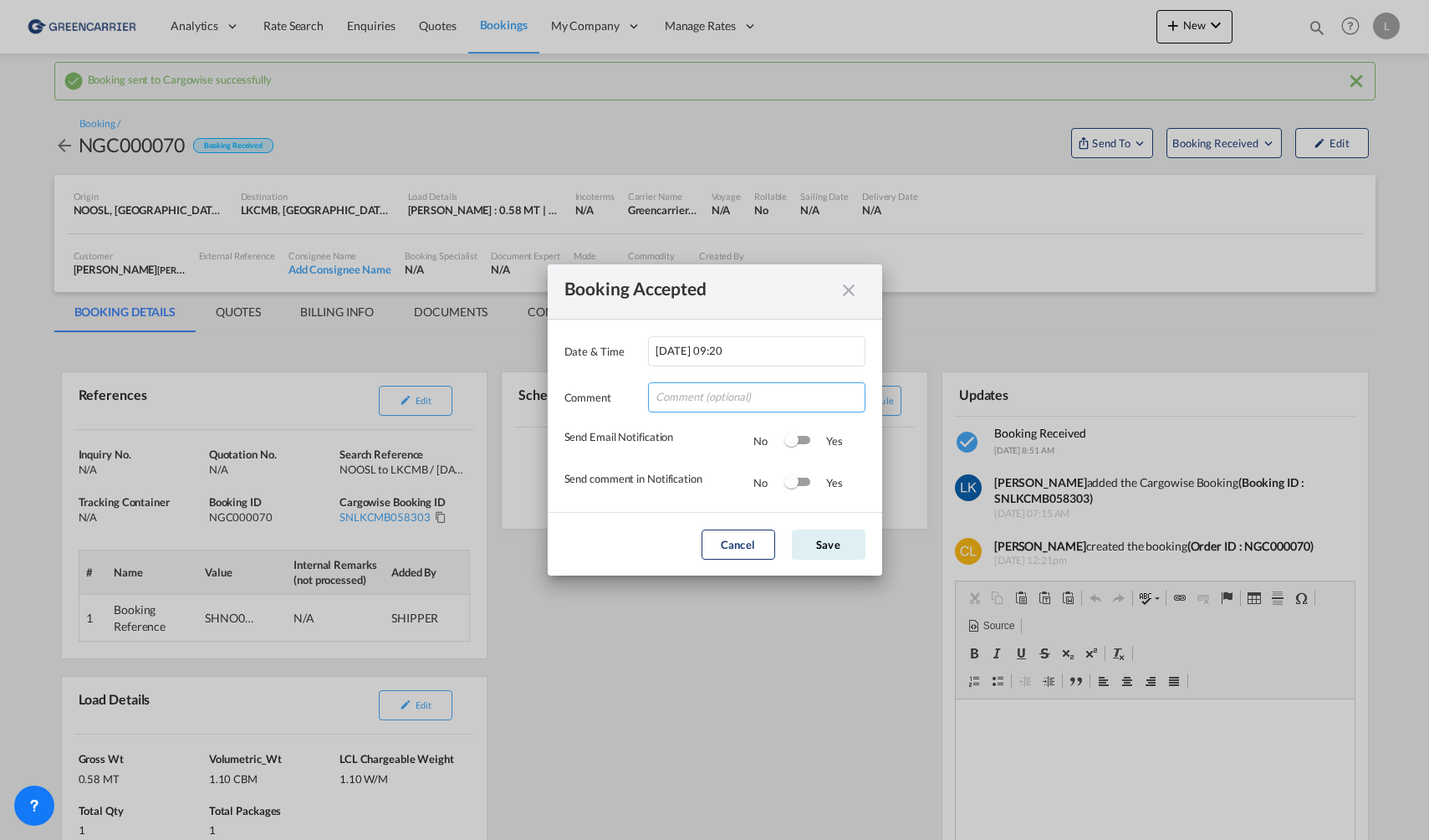
click at [756, 398] on input "Date & ..." at bounding box center [757, 397] width 218 height 30
type input "Takk for booking. Dokumenter vedlagt."
click at [796, 434] on div "Switch 1" at bounding box center [791, 439] width 15 height 15
click at [802, 482] on div "Switch 2" at bounding box center [798, 481] width 25 height 9
click at [818, 542] on button "Save" at bounding box center [828, 544] width 74 height 30
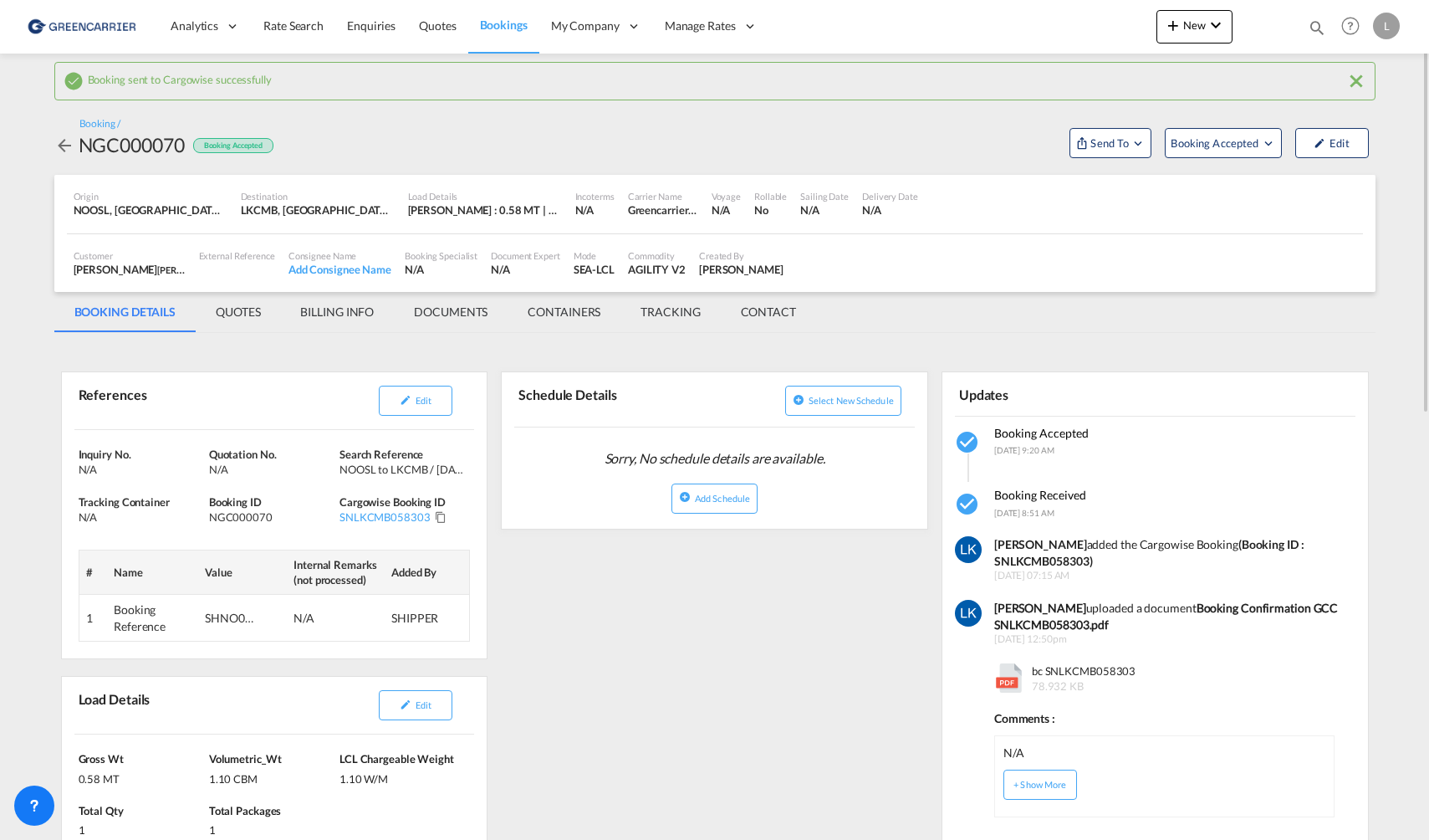
click at [505, 25] on span "Bookings" at bounding box center [504, 25] width 48 height 15
